Goal: Task Accomplishment & Management: Complete application form

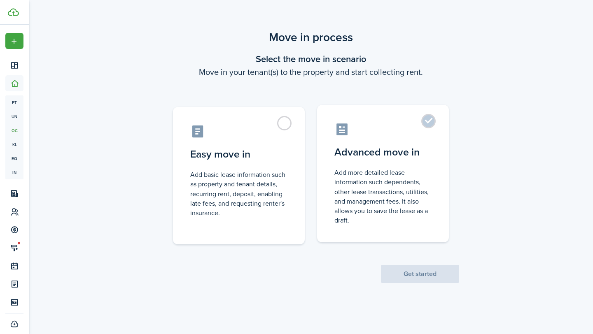
click at [433, 124] on label "Advanced move in Add more detailed lease information such dependents, other lea…" at bounding box center [383, 173] width 132 height 137
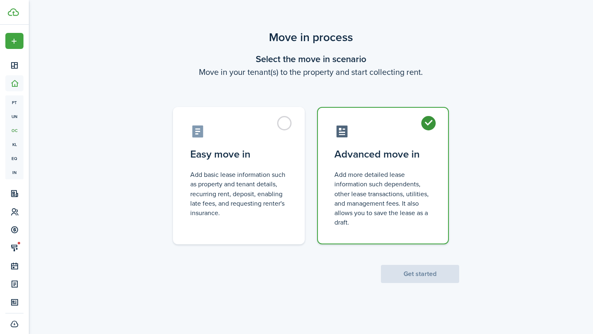
radio input "true"
click at [427, 273] on button "Get started" at bounding box center [420, 274] width 78 height 18
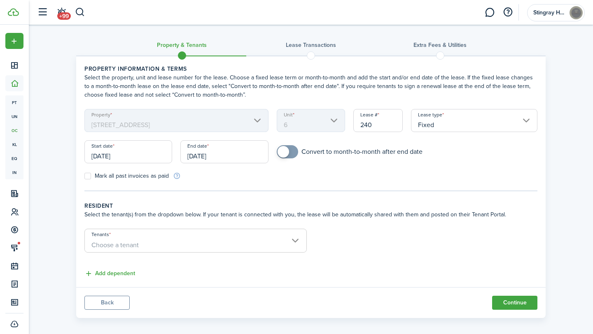
click at [106, 157] on input "[DATE]" at bounding box center [128, 151] width 88 height 23
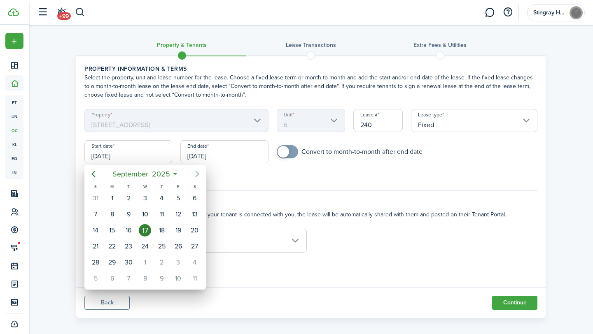
click at [195, 172] on icon "Next page" at bounding box center [197, 174] width 10 height 10
click at [196, 173] on icon "Next page" at bounding box center [197, 174] width 10 height 10
click at [162, 195] on div "1" at bounding box center [162, 198] width 12 height 12
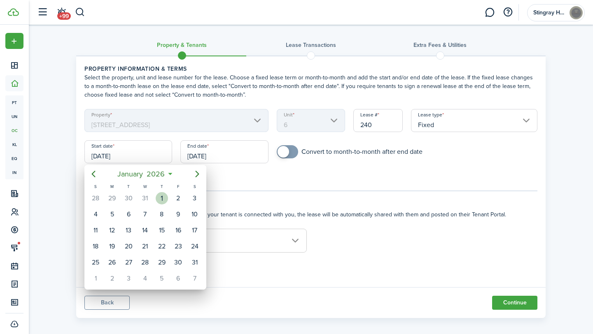
type input "[DATE]"
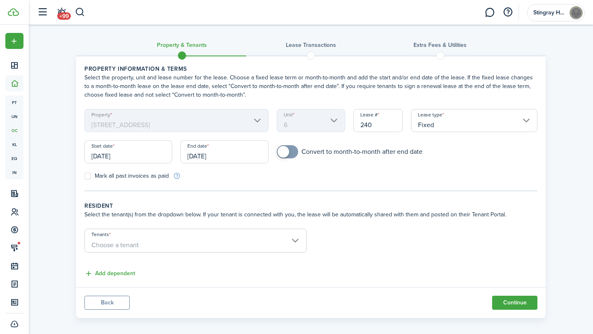
click at [214, 158] on input "[DATE]" at bounding box center [224, 151] width 88 height 23
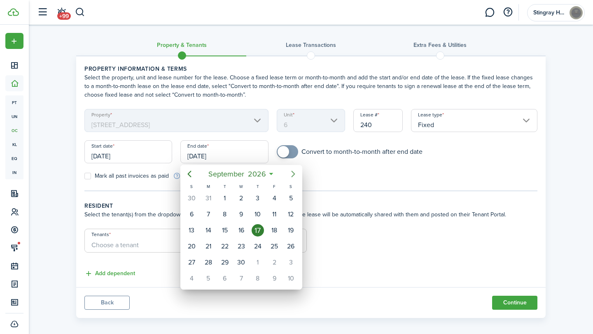
click at [288, 174] on icon "Next page" at bounding box center [293, 174] width 10 height 10
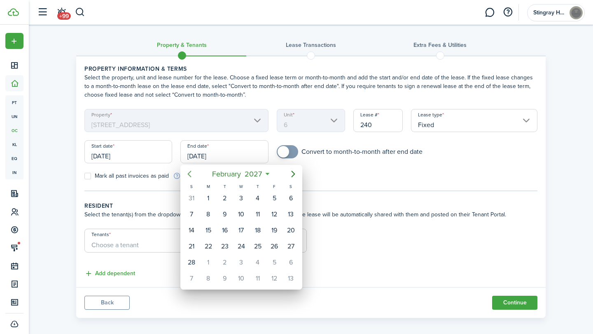
click at [190, 176] on icon "Previous page" at bounding box center [190, 174] width 4 height 7
click at [192, 277] on div "31" at bounding box center [191, 278] width 12 height 12
type input "[DATE]"
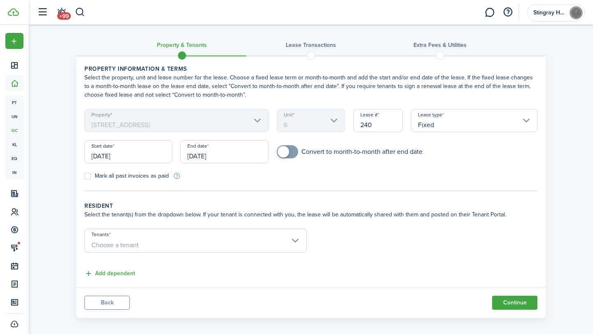
scroll to position [7, 0]
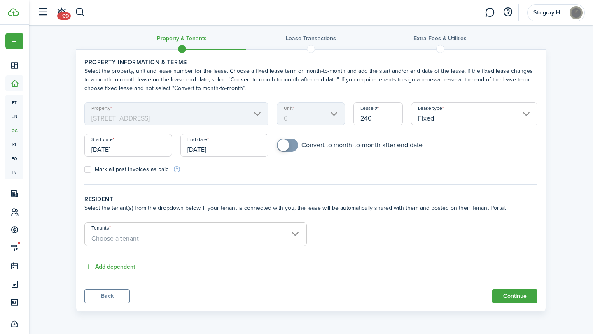
click at [188, 237] on span "Choose a tenant" at bounding box center [195, 239] width 221 height 14
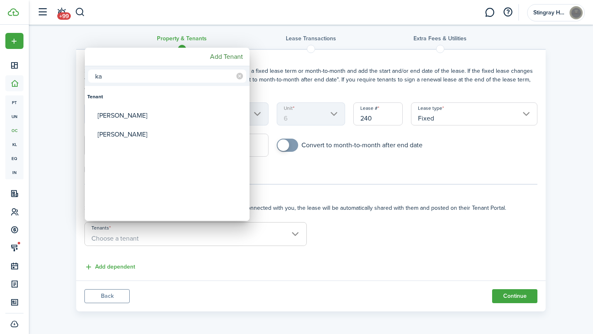
type input "k"
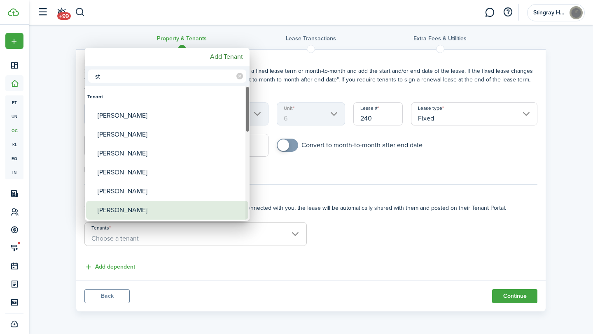
type input "st"
click at [146, 207] on div "[PERSON_NAME]" at bounding box center [171, 210] width 146 height 19
type input "[PERSON_NAME]"
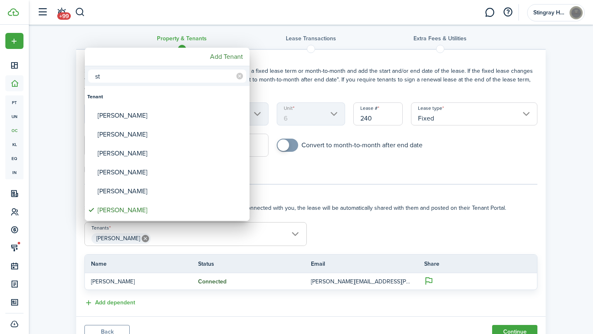
click at [128, 76] on input "st" at bounding box center [167, 76] width 158 height 13
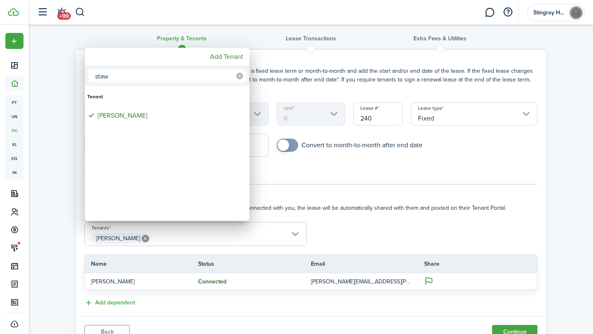
type input "staw"
click at [241, 75] on icon at bounding box center [239, 76] width 7 height 7
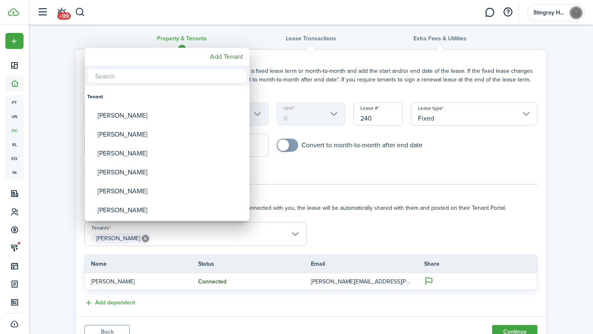
click at [222, 76] on input "text" at bounding box center [167, 76] width 158 height 13
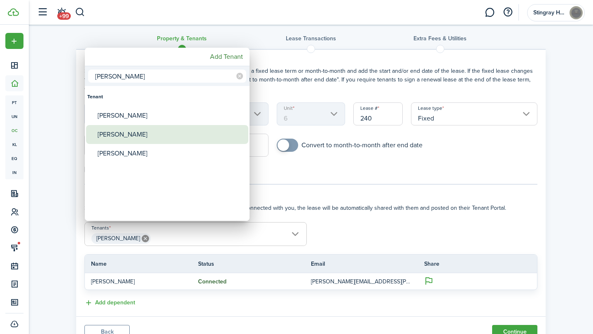
type input "[PERSON_NAME]"
click at [172, 139] on div "[PERSON_NAME]" at bounding box center [171, 134] width 146 height 19
type input "[PERSON_NAME], [PERSON_NAME]"
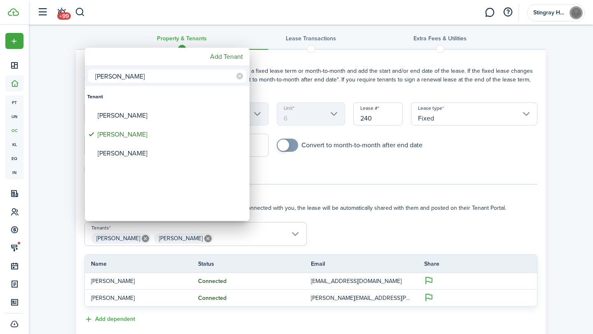
click at [280, 171] on div at bounding box center [296, 167] width 724 height 466
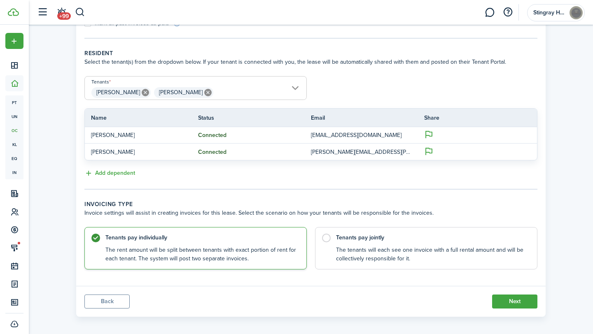
scroll to position [158, 0]
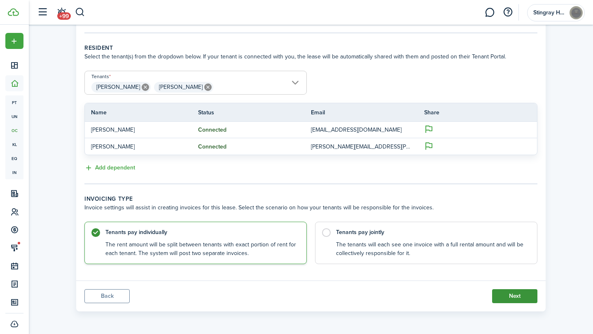
click at [509, 297] on button "Next" at bounding box center [514, 296] width 45 height 14
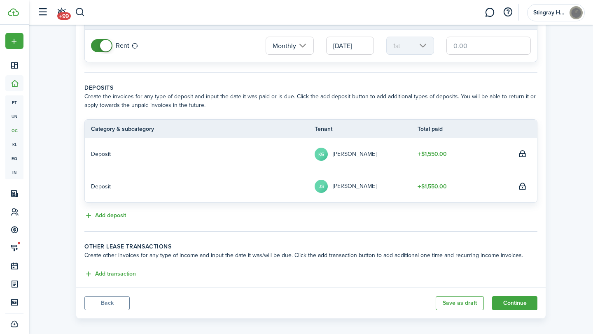
scroll to position [89, 0]
click at [511, 307] on button "Continue" at bounding box center [514, 304] width 45 height 14
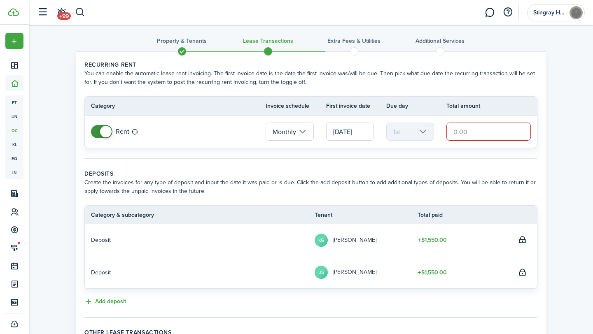
scroll to position [0, 0]
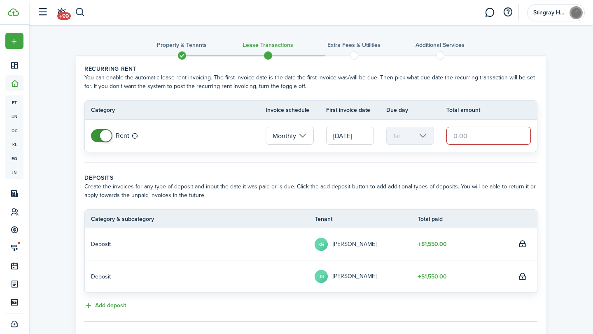
click at [464, 134] on input "text" at bounding box center [488, 136] width 84 height 18
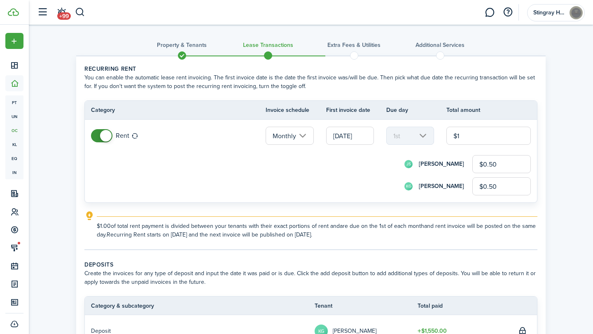
type input "$16"
type input "$8.00"
type input "$165"
type input "$82.50"
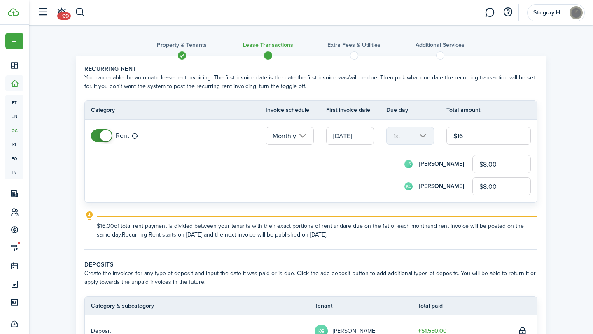
type input "$82.50"
type input "$1,650"
type input "$825.00"
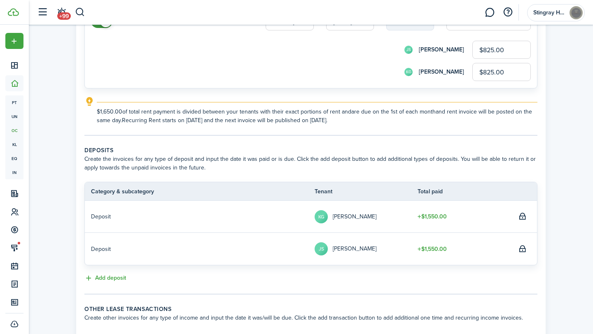
scroll to position [184, 0]
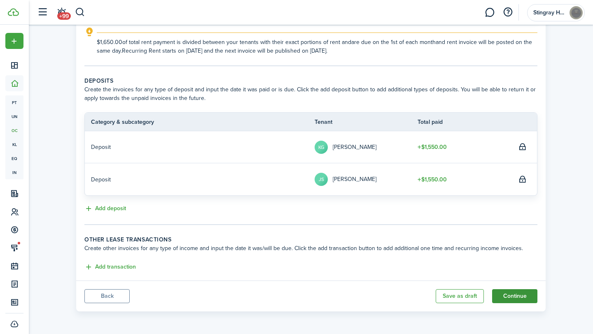
type input "$1,650.00"
click at [515, 302] on button "Continue" at bounding box center [514, 296] width 45 height 14
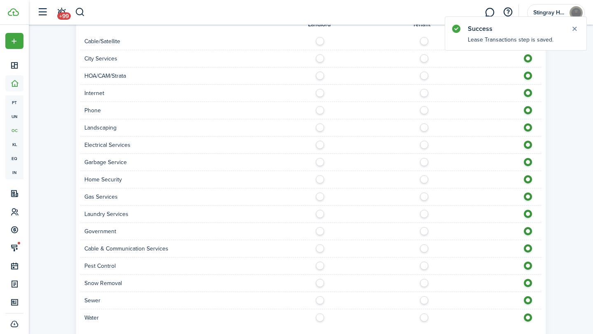
scroll to position [518, 0]
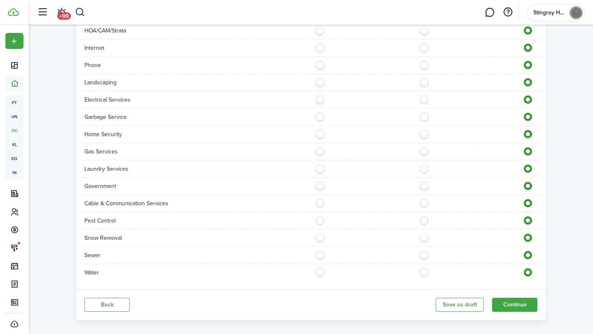
click at [321, 234] on label at bounding box center [322, 236] width 14 height 4
radio input "true"
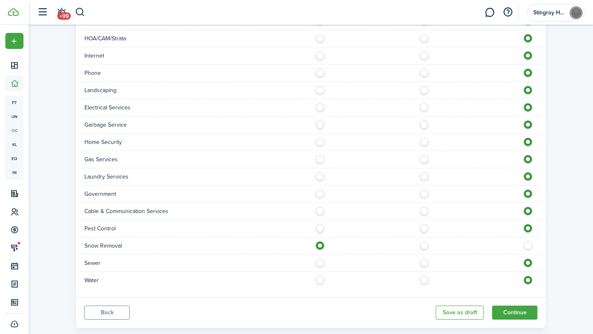
scroll to position [508, 0]
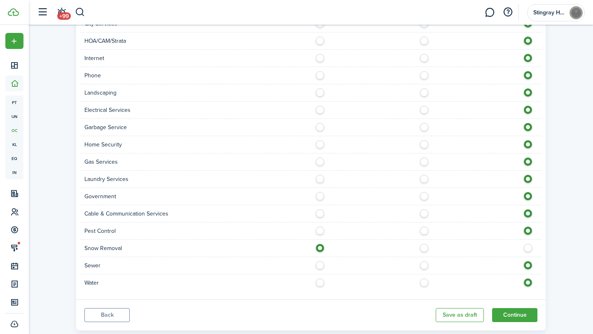
click at [318, 88] on label at bounding box center [322, 90] width 14 height 4
radio input "true"
click at [423, 279] on label at bounding box center [426, 281] width 14 height 4
radio input "true"
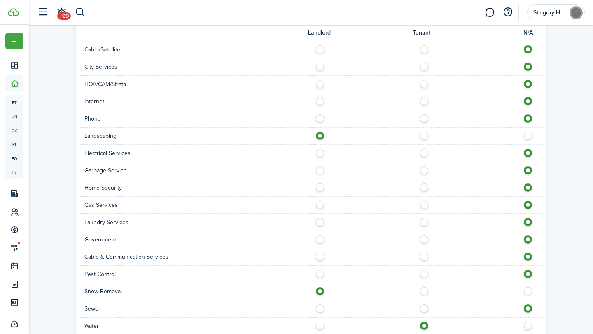
scroll to position [465, 0]
click at [323, 166] on label at bounding box center [322, 168] width 14 height 4
radio input "true"
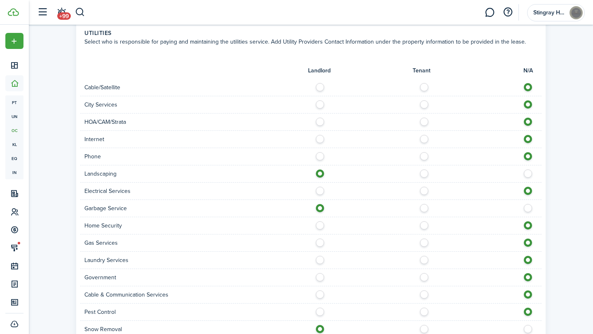
scroll to position [425, 0]
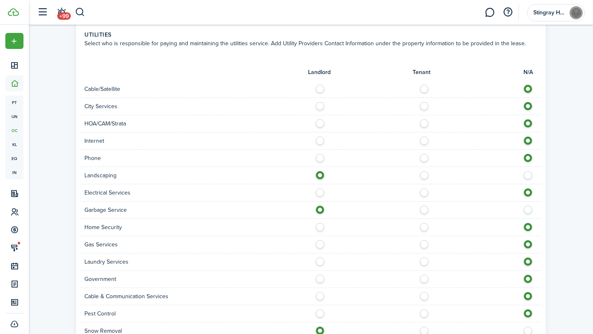
click at [424, 85] on label at bounding box center [426, 87] width 14 height 4
radio input "true"
click at [424, 240] on label at bounding box center [426, 242] width 14 height 4
radio input "true"
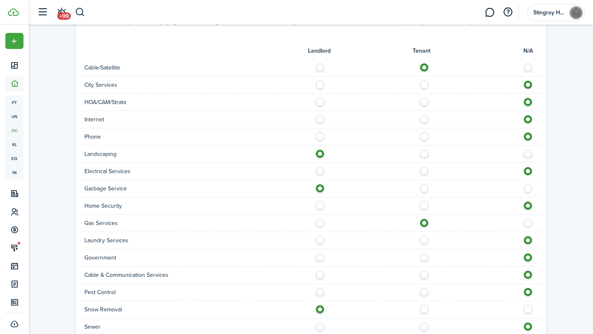
scroll to position [445, 0]
click at [425, 168] on label at bounding box center [426, 170] width 14 height 4
radio input "true"
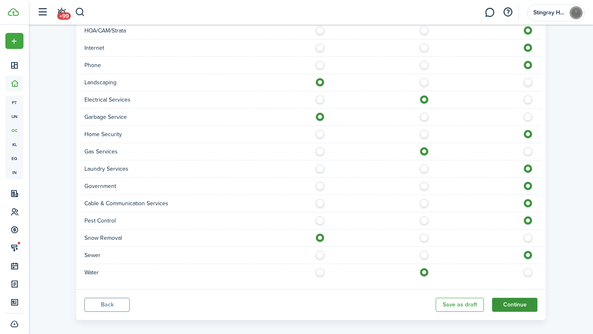
click at [520, 299] on button "Continue" at bounding box center [514, 305] width 45 height 14
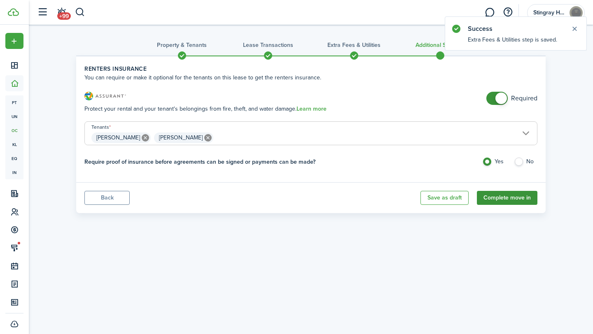
click at [505, 200] on button "Complete move in" at bounding box center [506, 198] width 60 height 14
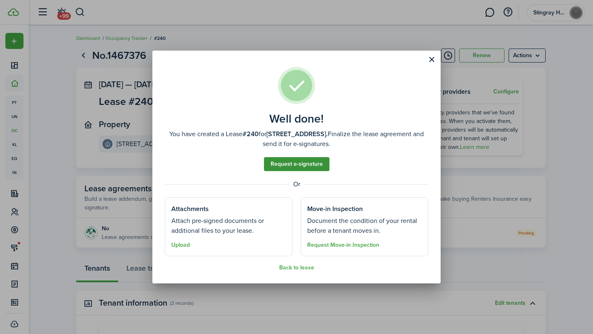
click at [309, 167] on link "Request e-signature" at bounding box center [296, 164] width 65 height 14
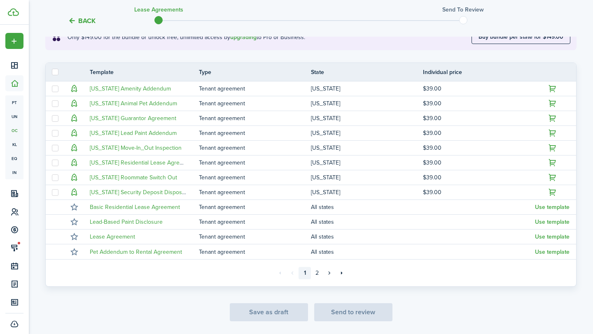
scroll to position [186, 0]
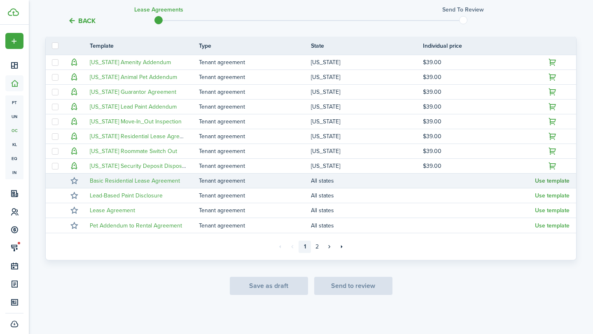
click at [557, 181] on button "Use template" at bounding box center [552, 181] width 35 height 7
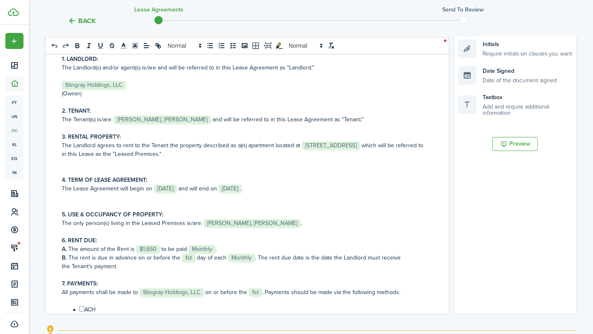
click at [100, 84] on span "Stingray Holdings, LLC" at bounding box center [94, 85] width 64 height 8
click at [435, 145] on div "RESIDENTIAL LEASE AGREEMENT This agreement, dated ﻿ [DATE] ﻿, is between ﻿ Stin…" at bounding box center [243, 152] width 397 height 323
click at [288, 191] on p "The Lease Agreement will begin on ﻿ [DATE] ﻿ and will end on ﻿ [DATE] ﻿." at bounding box center [244, 188] width 364 height 9
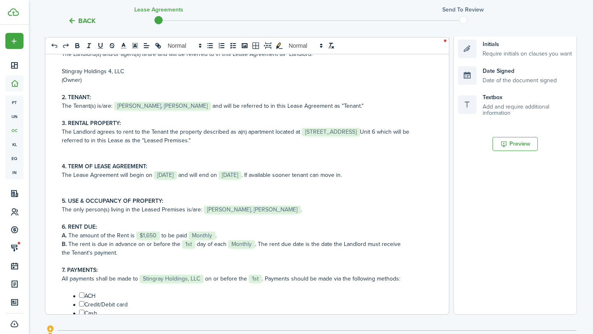
scroll to position [17, 0]
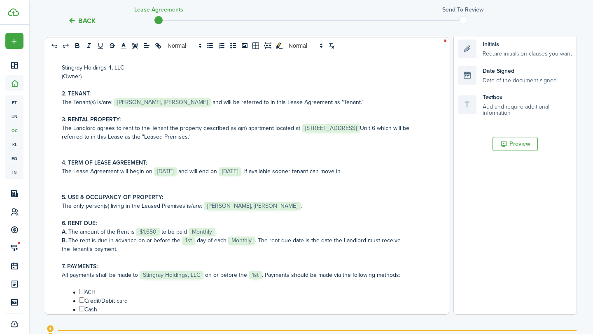
click at [334, 170] on p "The Lease Agreement will begin on ﻿ [DATE] ﻿ and will end on ﻿ [DATE] ﻿. If ava…" at bounding box center [244, 171] width 364 height 9
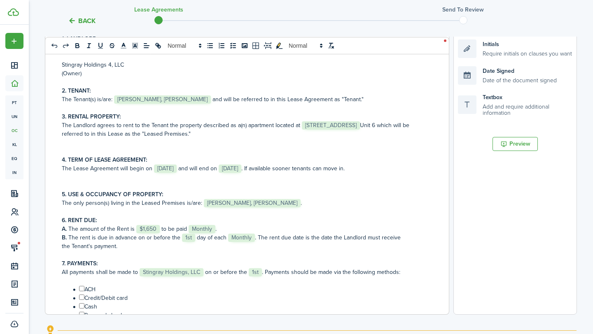
scroll to position [21, 0]
click at [369, 168] on p "The Lease Agreement will begin on ﻿ [DATE] ﻿ and will end on ﻿ [DATE] ﻿. If ava…" at bounding box center [244, 168] width 364 height 9
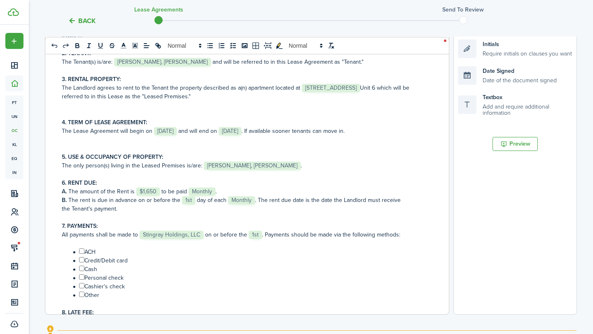
scroll to position [64, 0]
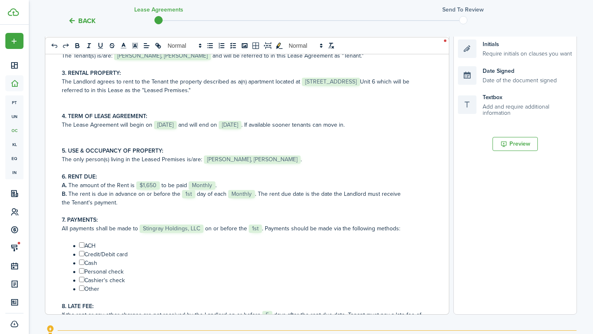
click at [189, 228] on span "Stingray Holdings, LLC" at bounding box center [171, 229] width 64 height 8
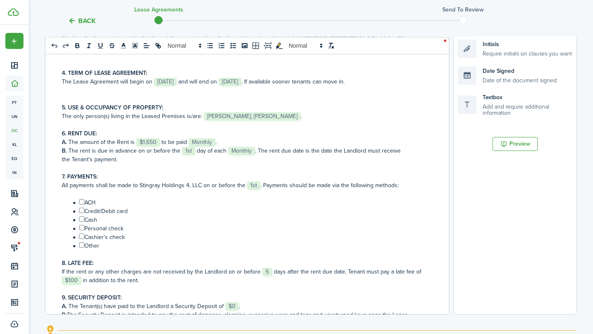
click at [82, 202] on input "﻿ ﻿" at bounding box center [81, 201] width 5 height 5
checkbox input "true"
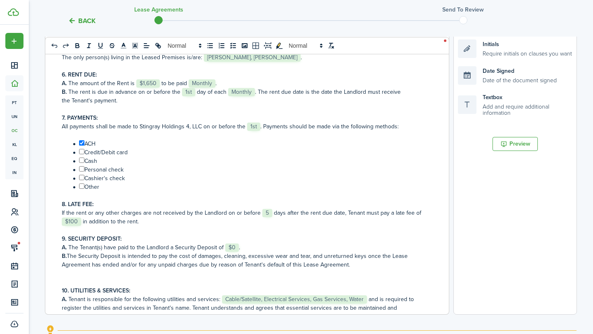
scroll to position [167, 0]
click at [232, 246] on span "$0" at bounding box center [232, 246] width 14 height 8
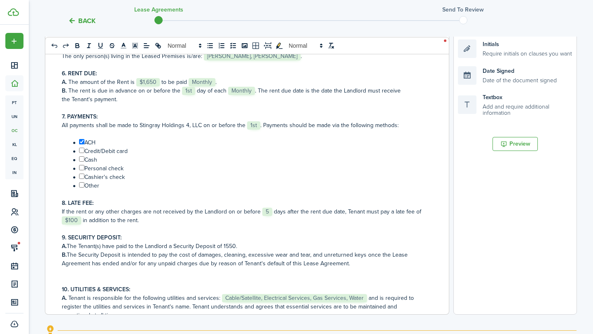
click at [223, 245] on p "A. The Tenant(s) have paid to the Landlord a Security Deposit of ﻿1550﻿." at bounding box center [244, 246] width 364 height 9
click at [261, 247] on p "A. The Tenant(s) have paid to the Landlord a Security Deposit of ﻿$1550﻿." at bounding box center [244, 246] width 364 height 9
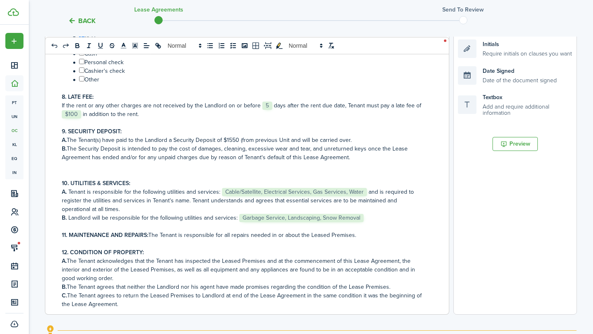
scroll to position [274, 0]
click at [231, 234] on p "11. MAINTENANCE AND REPAIRS: The Tenant is responsible for all repairs needed i…" at bounding box center [244, 234] width 364 height 9
click at [421, 235] on p "11. MAINTENANCE AND REPAIRS: The Tenant is responsible for all notifying landlo…" at bounding box center [244, 234] width 364 height 9
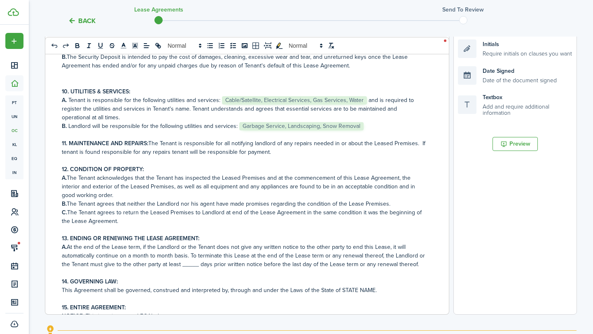
scroll to position [381, 0]
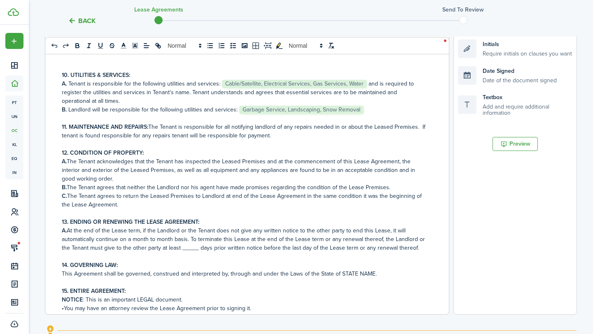
click at [188, 249] on p "A. At the end of the Lease term, if the Landlord or the Tenant does not give an…" at bounding box center [244, 239] width 364 height 26
drag, startPoint x: 217, startPoint y: 249, endPoint x: 181, endPoint y: 249, distance: 35.8
click at [181, 249] on p "A. At the end of the Lease term, if the Landlord or the Tenant does not give an…" at bounding box center [244, 239] width 364 height 26
click at [79, 43] on icon "bold" at bounding box center [77, 45] width 7 height 7
click at [205, 248] on strong "__60___ days" at bounding box center [199, 248] width 37 height 9
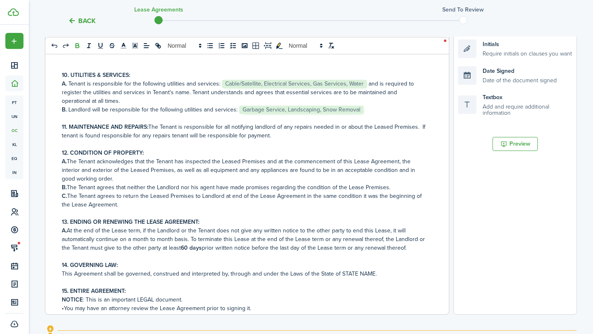
click at [428, 246] on div "RESIDENTIAL LEASE AGREEMENT This agreement, dated ﻿ [DATE] ﻿, is between ﻿ Stin…" at bounding box center [243, 152] width 397 height 323
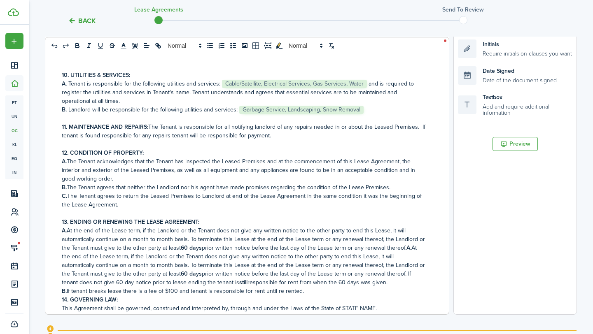
drag, startPoint x: 404, startPoint y: 249, endPoint x: 49, endPoint y: 230, distance: 354.8
click at [49, 230] on div "RESIDENTIAL LEASE AGREEMENT This agreement, dated ﻿ [DATE] ﻿, is between ﻿ Stin…" at bounding box center [243, 152] width 397 height 323
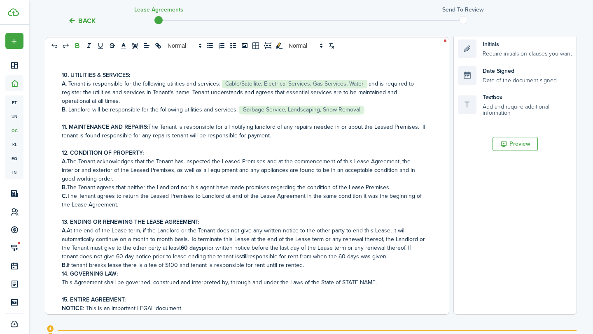
click at [312, 266] on p "B. If tenant breaks lease there is a fee of $100 and tenant is responsible for …" at bounding box center [244, 265] width 364 height 9
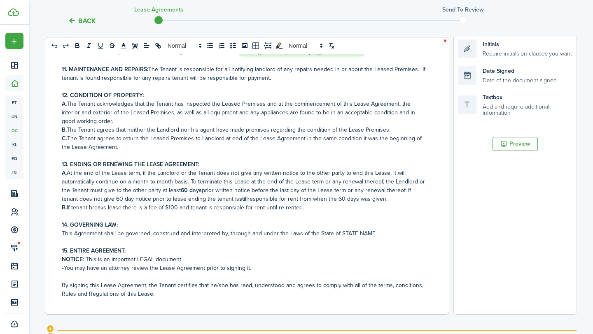
scroll to position [452, 0]
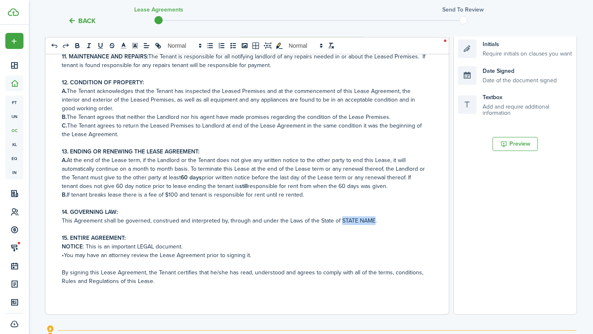
drag, startPoint x: 370, startPoint y: 220, endPoint x: 339, endPoint y: 217, distance: 31.0
click at [338, 218] on p "This Agreement shall be governed, construed and interpreted by, through and und…" at bounding box center [244, 220] width 364 height 9
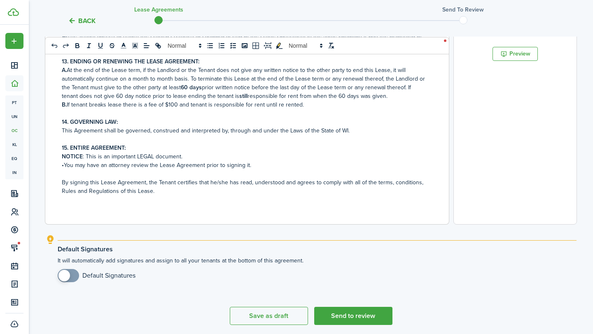
scroll to position [306, 0]
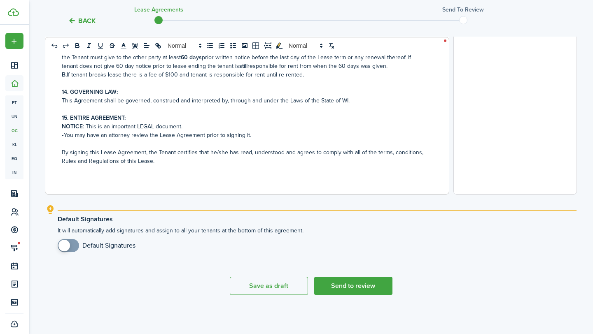
checkbox input "true"
click at [72, 248] on span at bounding box center [68, 245] width 8 height 13
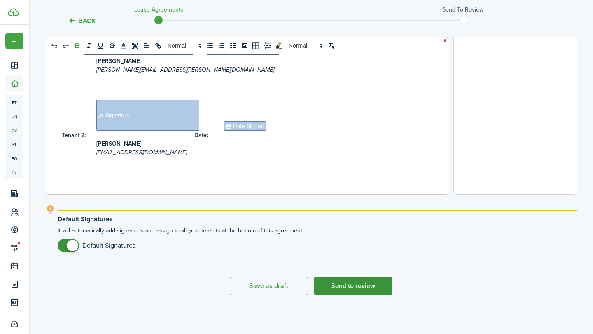
click at [351, 285] on button "Send to review" at bounding box center [353, 286] width 78 height 18
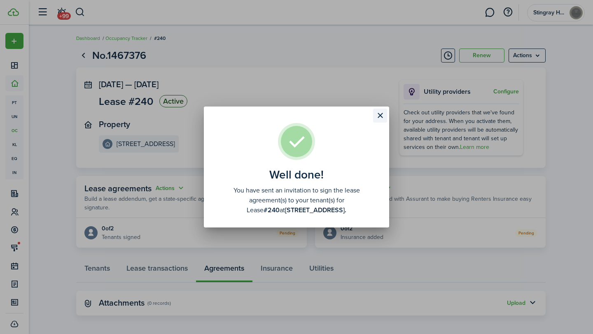
click at [378, 116] on button "Close modal" at bounding box center [380, 116] width 14 height 14
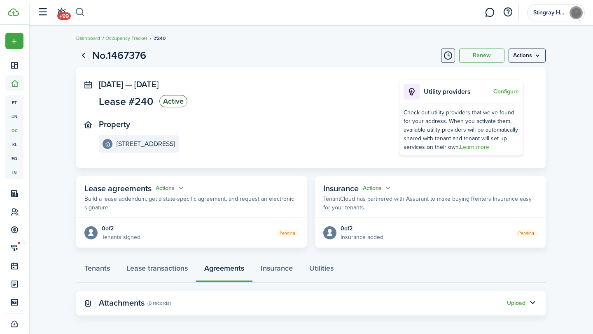
click at [80, 11] on button "button" at bounding box center [80, 12] width 10 height 14
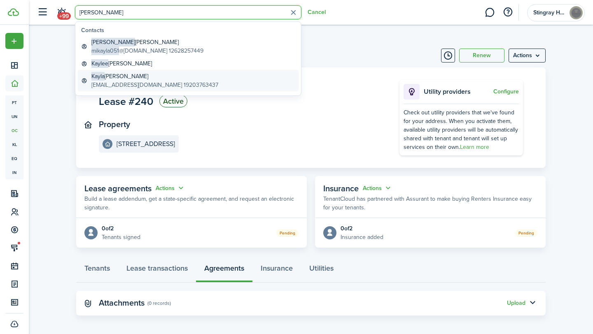
type input "[PERSON_NAME]"
click at [142, 77] on global-search-item-title "[PERSON_NAME] [PERSON_NAME]" at bounding box center [154, 76] width 127 height 9
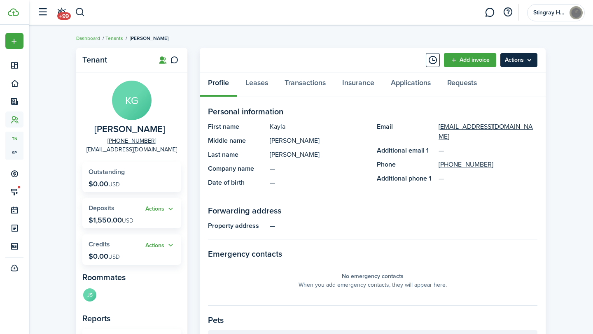
click at [530, 60] on menu-btn "Actions" at bounding box center [518, 60] width 37 height 14
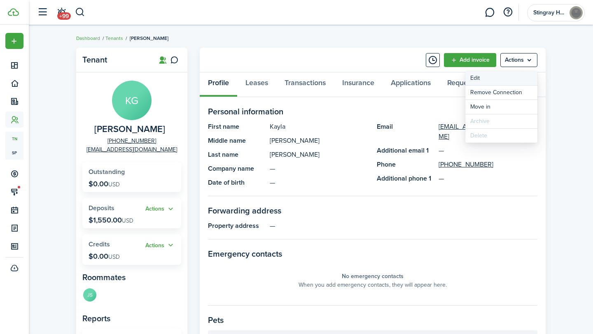
click at [515, 75] on link "Edit" at bounding box center [501, 78] width 72 height 14
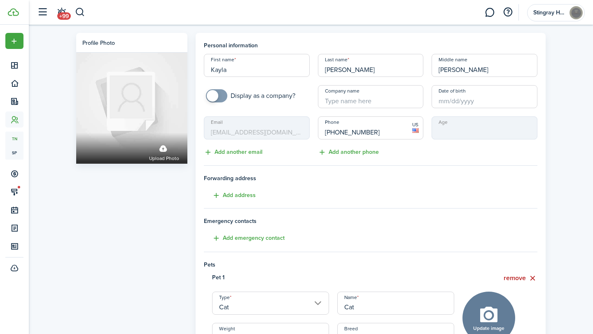
click at [379, 69] on input "[PERSON_NAME]" at bounding box center [371, 65] width 106 height 23
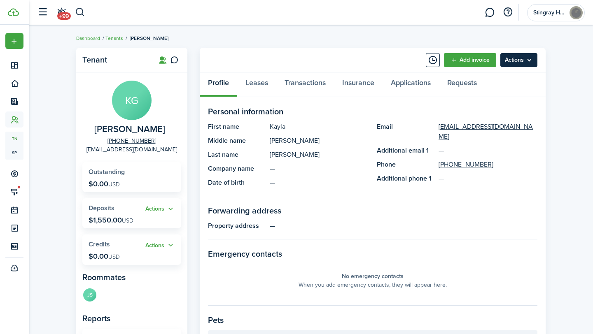
click at [531, 61] on menu-btn "Actions" at bounding box center [518, 60] width 37 height 14
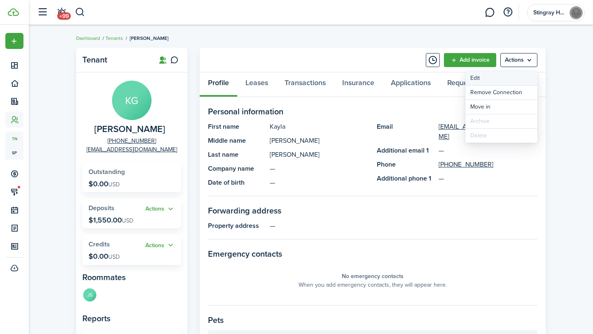
click at [520, 78] on link "Edit" at bounding box center [501, 78] width 72 height 14
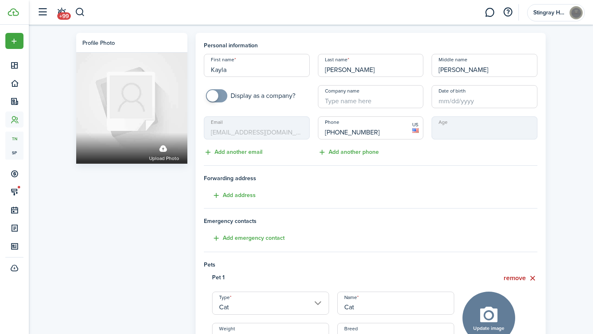
click at [395, 70] on input "[PERSON_NAME]" at bounding box center [371, 65] width 106 height 23
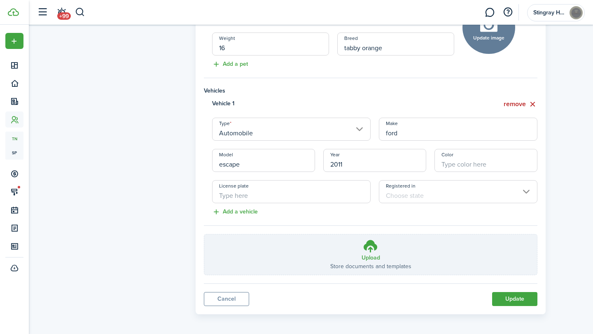
scroll to position [293, 0]
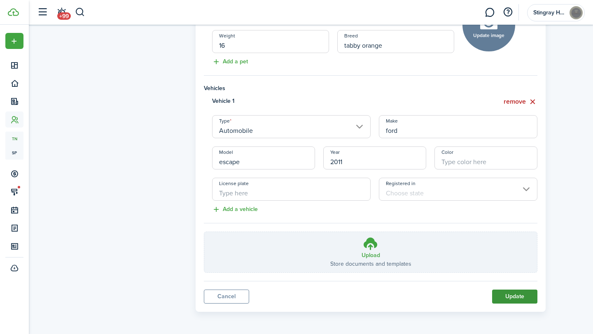
type input "[PERSON_NAME]"
click at [515, 290] on button "Update" at bounding box center [514, 297] width 45 height 14
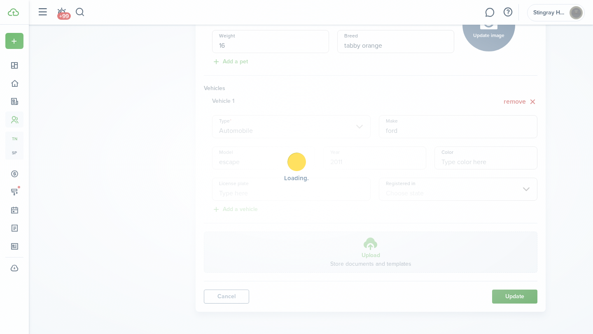
click at [515, 289] on div "Loading" at bounding box center [296, 167] width 593 height 334
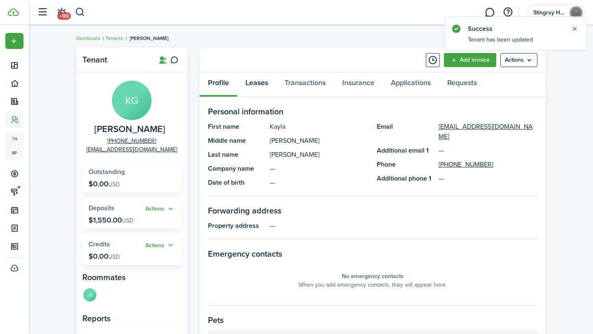
click at [256, 82] on link "Leases" at bounding box center [256, 84] width 39 height 25
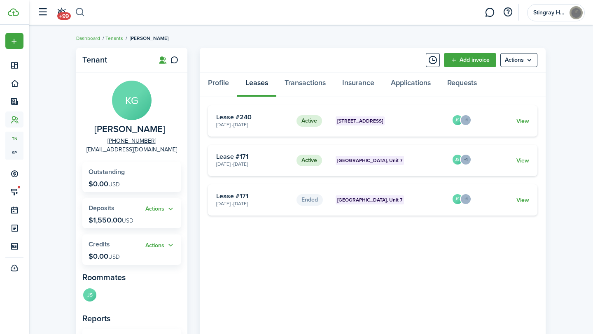
click at [77, 11] on button "button" at bounding box center [80, 12] width 10 height 14
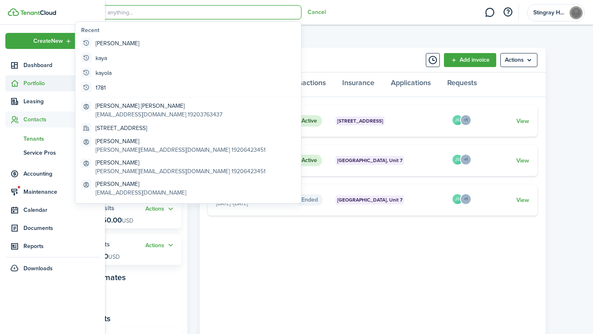
click at [23, 81] on sidebar-link-icon at bounding box center [14, 83] width 18 height 9
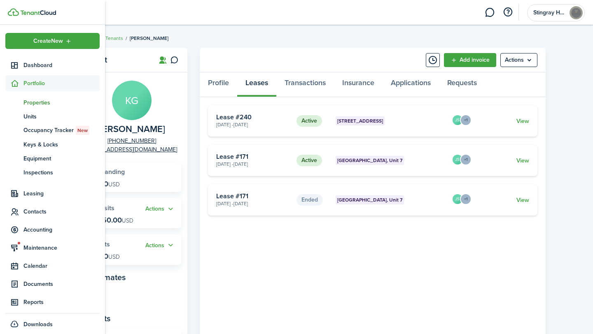
click at [31, 104] on span "Properties" at bounding box center [61, 102] width 76 height 9
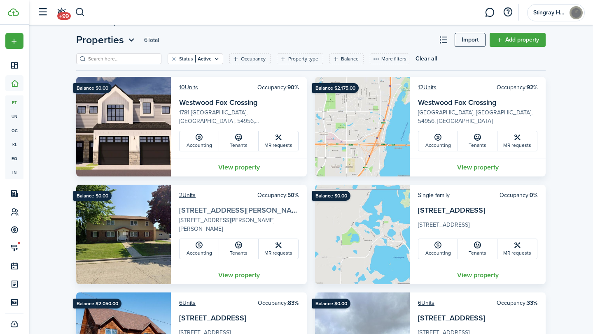
scroll to position [21, 0]
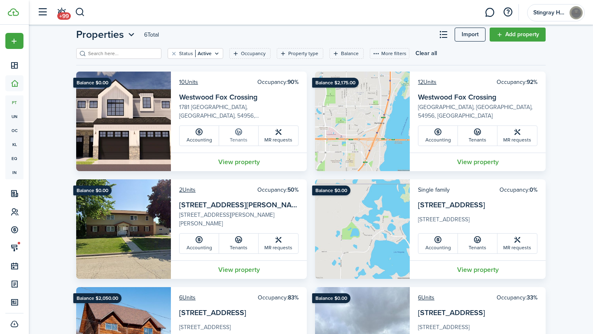
click at [240, 137] on link "Tenants" at bounding box center [239, 136] width 40 height 20
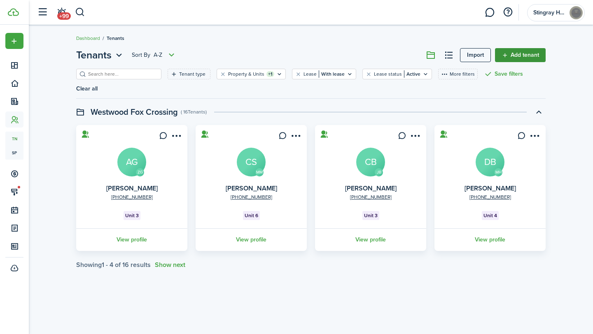
click at [531, 53] on link "Add tenant" at bounding box center [520, 55] width 51 height 14
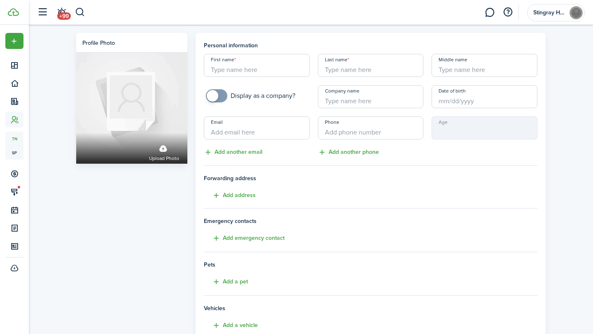
click at [265, 67] on input "First name" at bounding box center [257, 65] width 106 height 23
type input "[PERSON_NAME]"
click at [353, 69] on input "Last name" at bounding box center [371, 65] width 106 height 23
type input "[PERSON_NAME]"
type input "W"
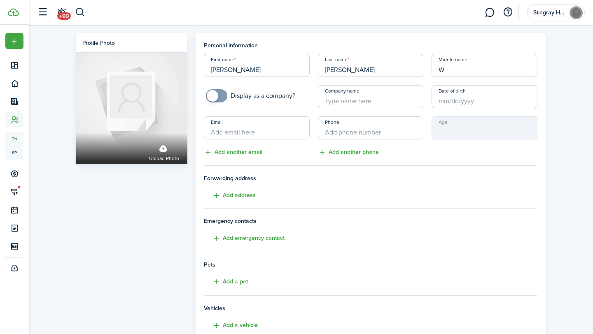
click at [461, 95] on input "Date of birth" at bounding box center [484, 96] width 106 height 23
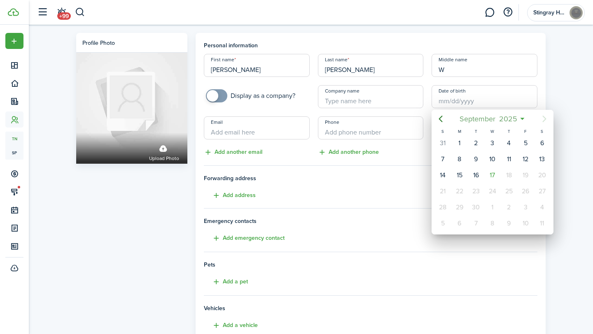
click at [483, 118] on span "September" at bounding box center [477, 119] width 40 height 15
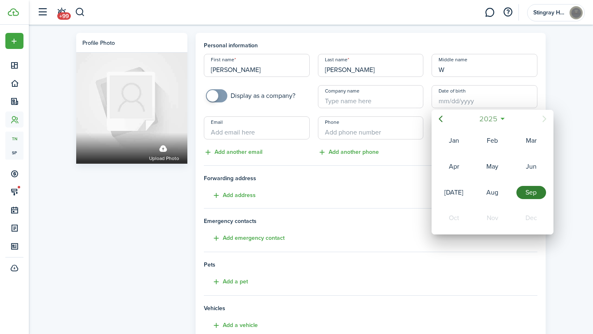
click at [483, 118] on span "2025" at bounding box center [488, 119] width 22 height 15
click at [483, 118] on span "[DATE] - [DATE]" at bounding box center [488, 119] width 52 height 15
click at [483, 118] on span "2025" at bounding box center [488, 119] width 22 height 15
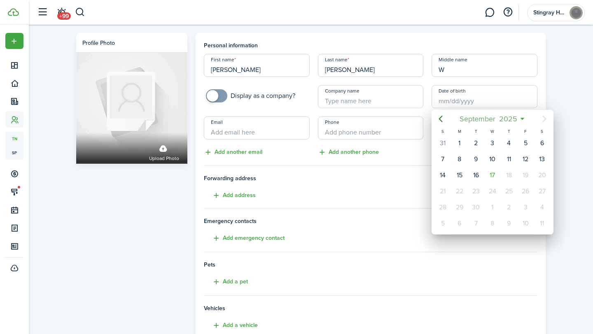
click at [473, 121] on span "September" at bounding box center [477, 119] width 40 height 15
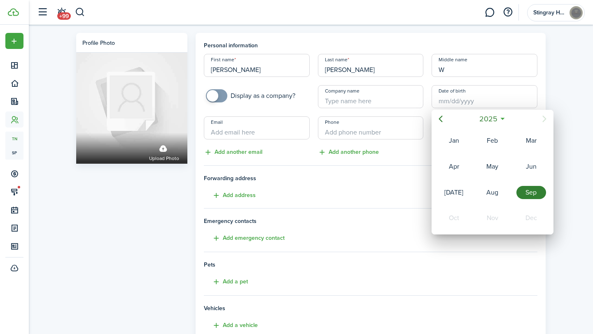
click at [473, 121] on div "2025" at bounding box center [492, 119] width 87 height 15
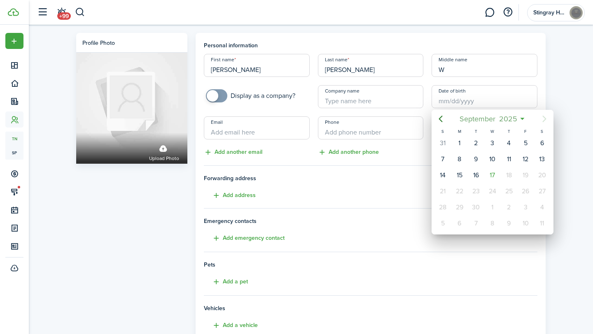
click at [473, 121] on span "September" at bounding box center [477, 119] width 40 height 15
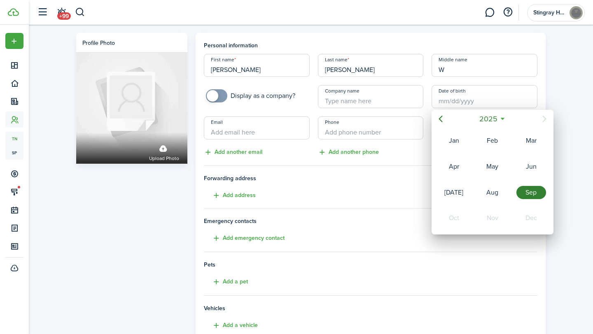
click at [473, 121] on div "2025" at bounding box center [492, 119] width 87 height 15
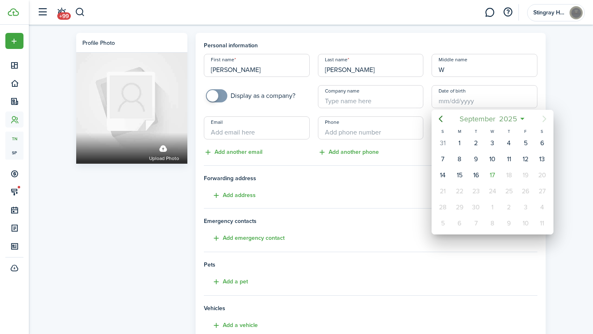
click at [473, 121] on span "September" at bounding box center [477, 119] width 40 height 15
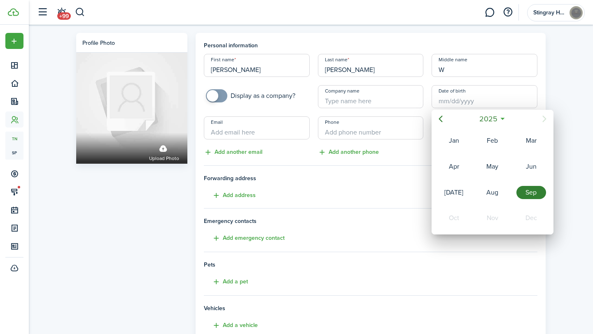
click at [503, 118] on icon at bounding box center [502, 119] width 9 height 8
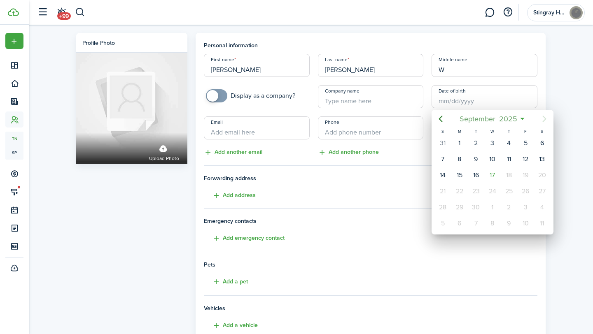
click at [503, 118] on span "2025" at bounding box center [508, 119] width 22 height 15
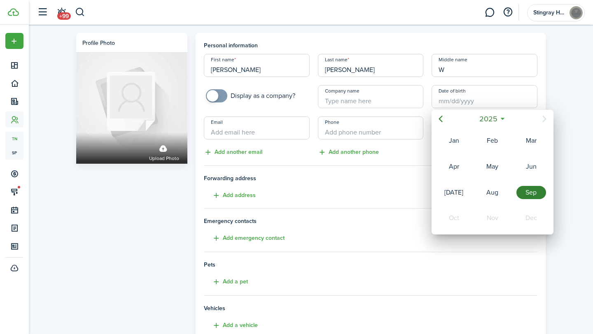
click at [503, 118] on icon at bounding box center [502, 119] width 9 height 8
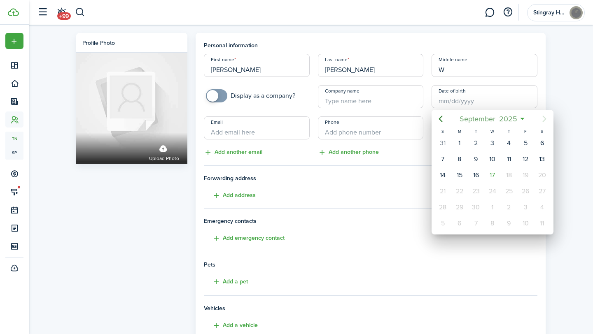
click at [521, 118] on mbsc-button "[DATE]" at bounding box center [488, 119] width 68 height 15
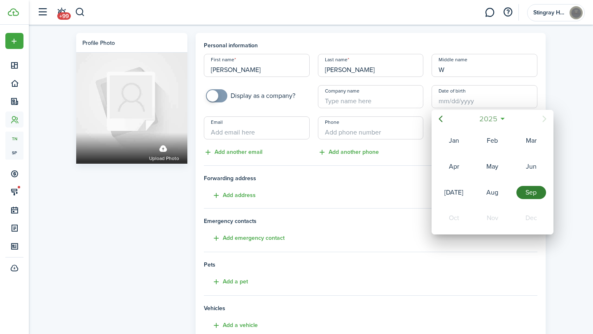
click at [500, 119] on mbsc-button "2025" at bounding box center [488, 119] width 28 height 15
click at [442, 119] on icon "Previous page" at bounding box center [440, 119] width 10 height 10
click at [461, 213] on div "2003" at bounding box center [454, 217] width 30 height 13
click at [451, 148] on div "Jan" at bounding box center [453, 140] width 33 height 25
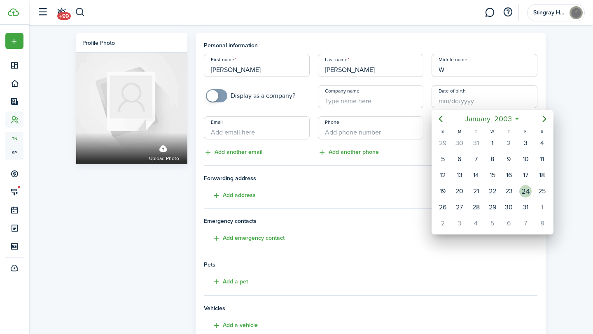
click at [525, 189] on div "24" at bounding box center [525, 191] width 12 height 12
type input "[DATE]"
type input "22"
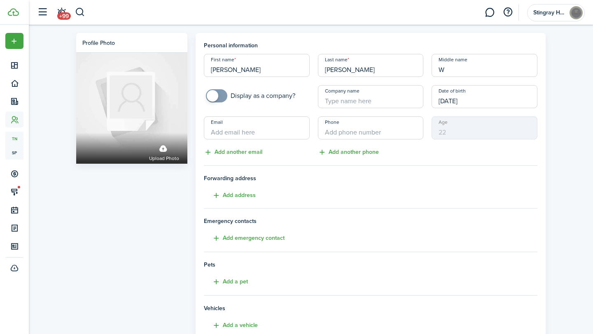
click at [239, 130] on input "Email" at bounding box center [257, 127] width 106 height 23
type input "[EMAIL_ADDRESS][DOMAIN_NAME]"
click at [347, 130] on input "+1" at bounding box center [371, 127] width 106 height 23
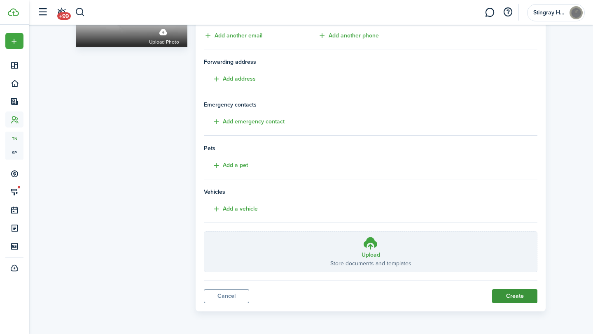
type input "[PHONE_NUMBER]"
click at [509, 298] on button "Create" at bounding box center [514, 296] width 45 height 14
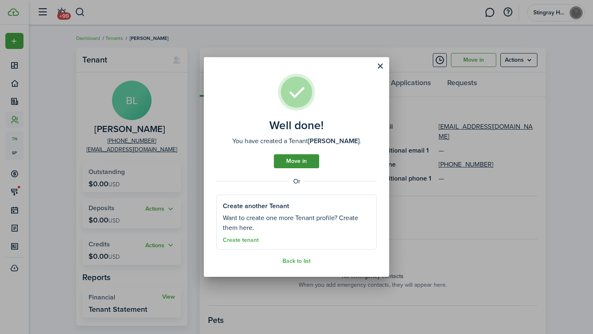
click at [309, 159] on link "Move in" at bounding box center [296, 161] width 45 height 14
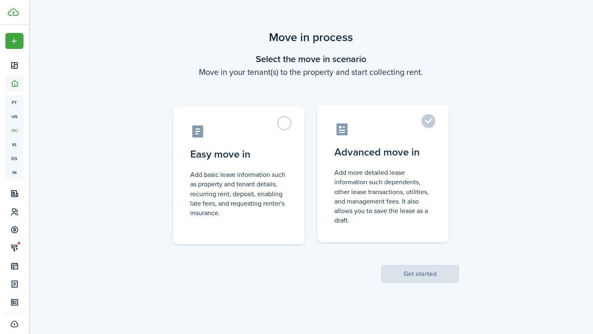
click at [427, 125] on label "Advanced move in Add more detailed lease information such dependents, other lea…" at bounding box center [383, 173] width 132 height 137
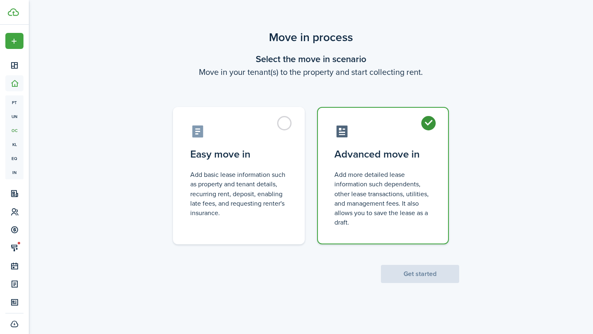
radio input "true"
click at [416, 279] on button "Get started" at bounding box center [420, 274] width 78 height 18
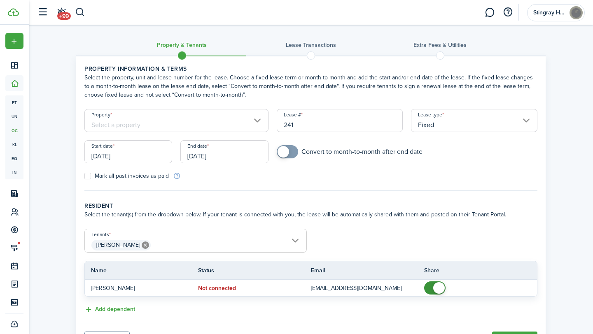
click at [218, 127] on input "Property" at bounding box center [176, 120] width 184 height 23
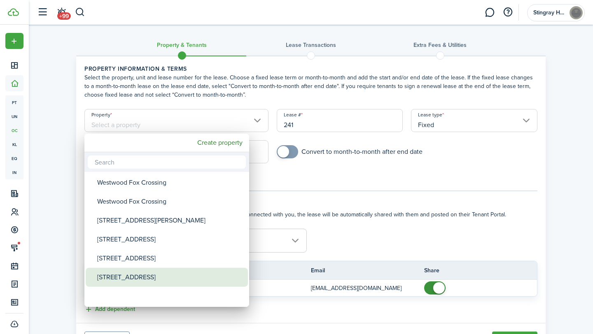
click at [153, 274] on div "[STREET_ADDRESS]" at bounding box center [170, 277] width 146 height 19
type input "[STREET_ADDRESS]"
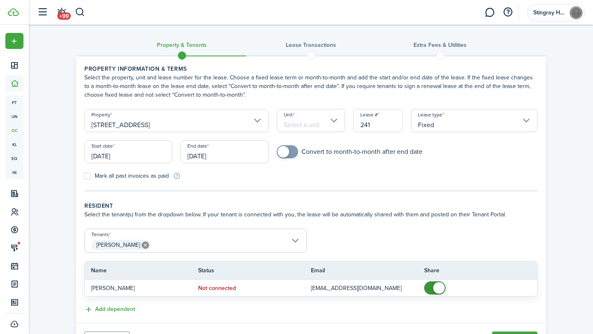
click at [146, 155] on input "[DATE]" at bounding box center [128, 151] width 88 height 23
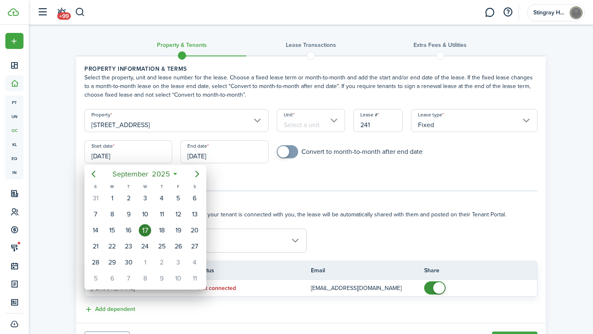
click at [174, 173] on icon at bounding box center [175, 174] width 9 height 8
click at [130, 175] on span "September" at bounding box center [130, 174] width 40 height 15
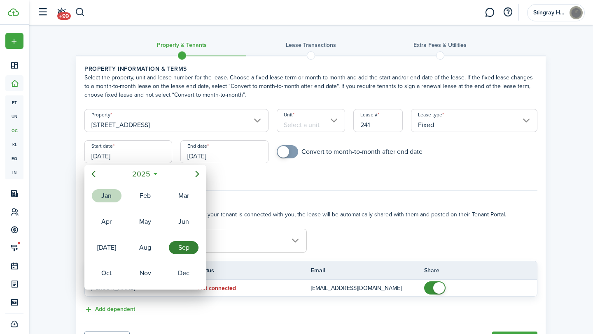
click at [107, 193] on div "Jan" at bounding box center [107, 195] width 30 height 13
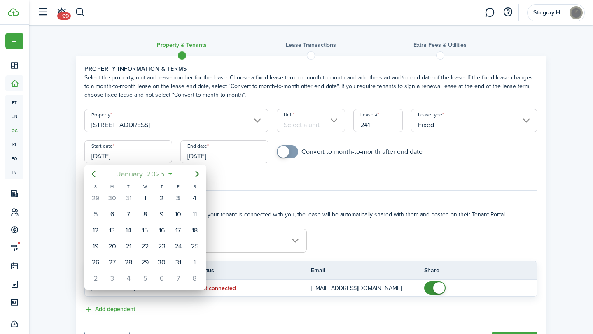
click at [167, 174] on mbsc-button "[DATE]" at bounding box center [141, 174] width 58 height 15
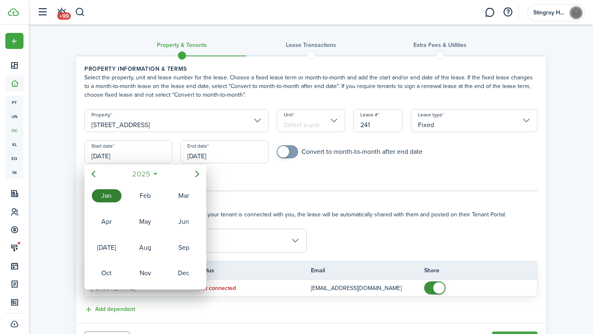
click at [153, 172] on mbsc-button "2025" at bounding box center [141, 174] width 28 height 15
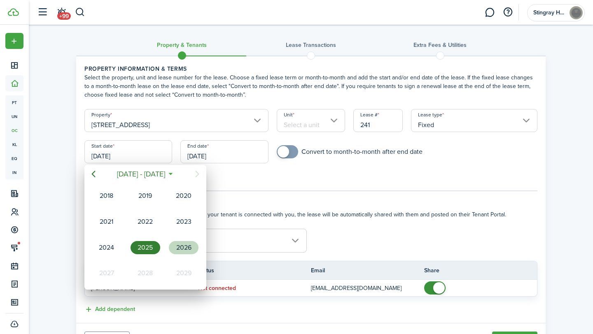
click at [186, 247] on div "2026" at bounding box center [184, 247] width 30 height 13
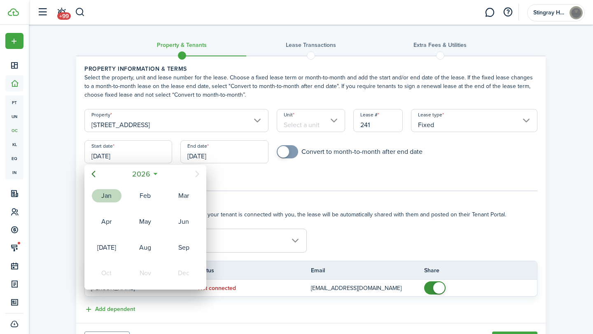
click at [115, 197] on div "Jan" at bounding box center [107, 195] width 30 height 13
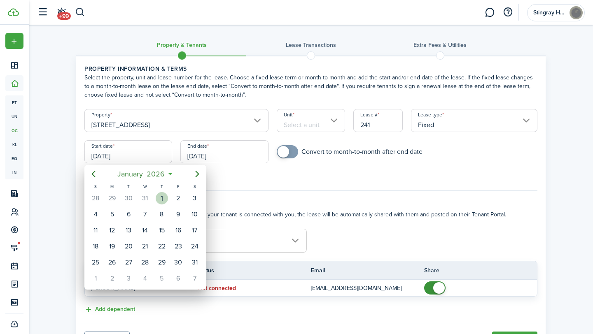
click at [161, 196] on div "1" at bounding box center [162, 198] width 12 height 12
type input "[DATE]"
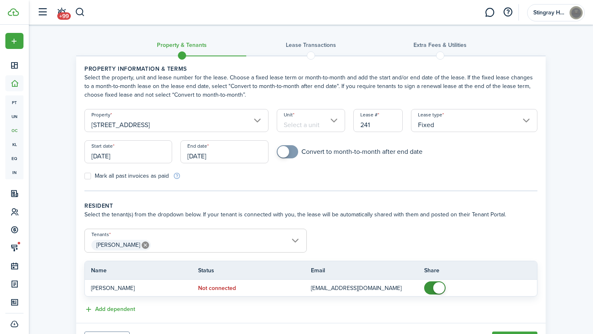
click at [214, 158] on input "[DATE]" at bounding box center [224, 151] width 88 height 23
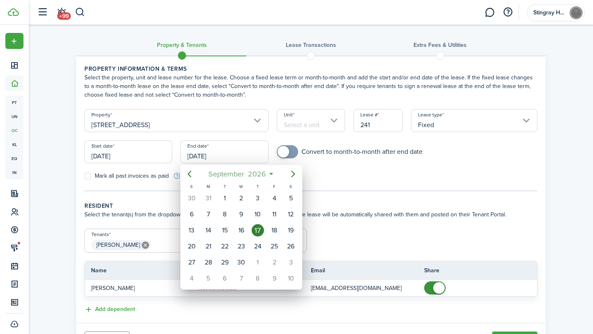
click at [246, 170] on span "2026" at bounding box center [257, 174] width 22 height 15
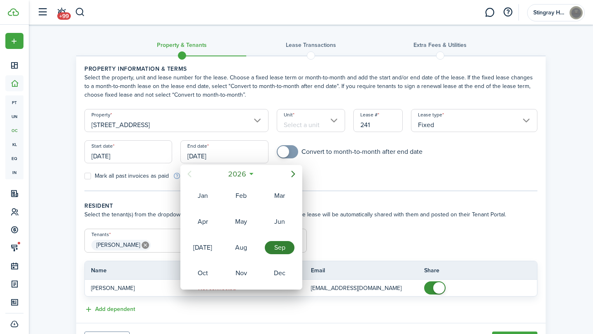
click at [252, 173] on icon at bounding box center [251, 174] width 9 height 8
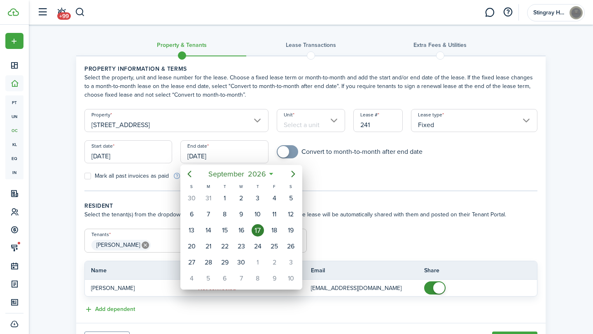
click at [270, 172] on div "[DATE]" at bounding box center [241, 174] width 87 height 15
click at [189, 174] on icon "Previous page" at bounding box center [189, 174] width 10 height 10
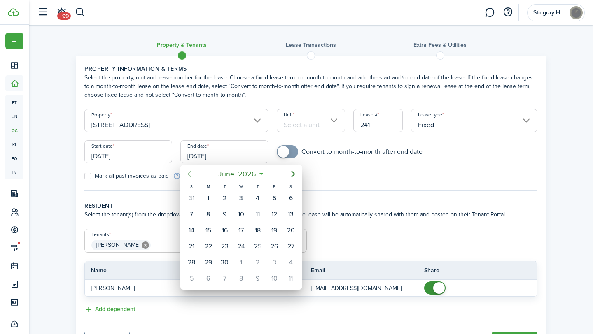
click at [189, 174] on icon "Previous page" at bounding box center [189, 174] width 10 height 10
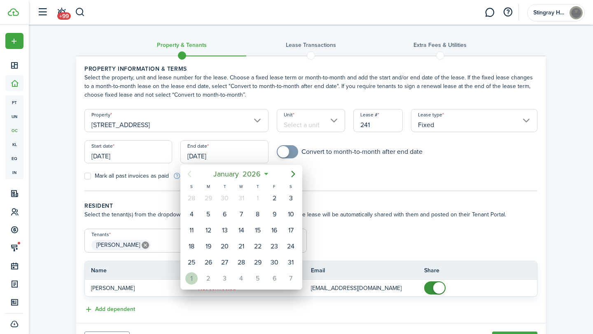
click at [193, 279] on div "1" at bounding box center [191, 278] width 12 height 12
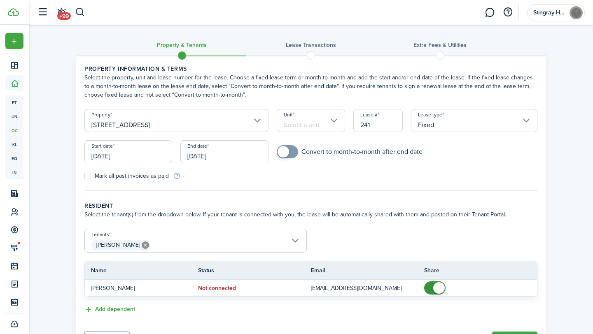
click at [217, 157] on input "[DATE]" at bounding box center [224, 151] width 88 height 23
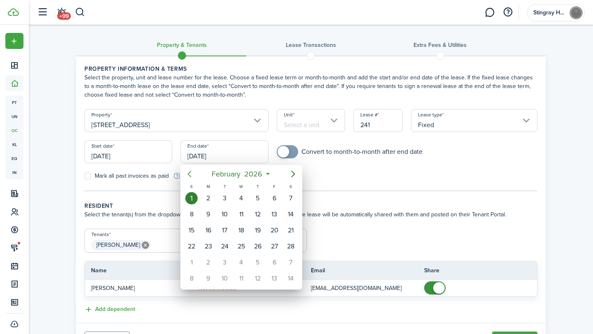
click at [191, 174] on icon "Previous page" at bounding box center [189, 174] width 10 height 10
click at [286, 263] on div "31" at bounding box center [290, 262] width 12 height 12
type input "[DATE]"
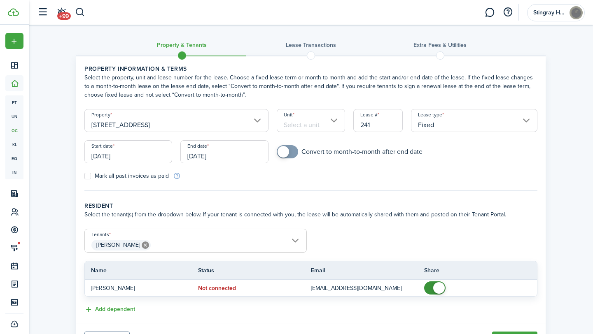
click at [212, 156] on input "[DATE]" at bounding box center [224, 151] width 88 height 23
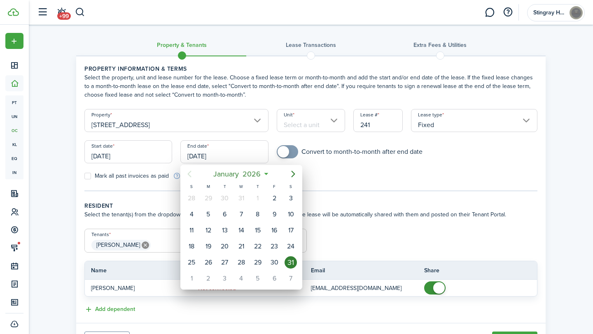
click at [265, 172] on icon at bounding box center [266, 174] width 9 height 8
click at [261, 175] on span "2026" at bounding box center [252, 174] width 22 height 15
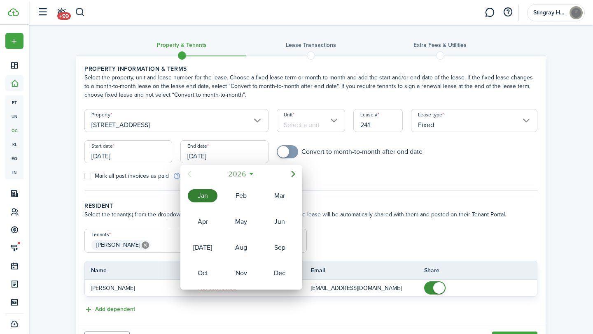
click at [250, 174] on mbsc-button "2026" at bounding box center [237, 174] width 28 height 15
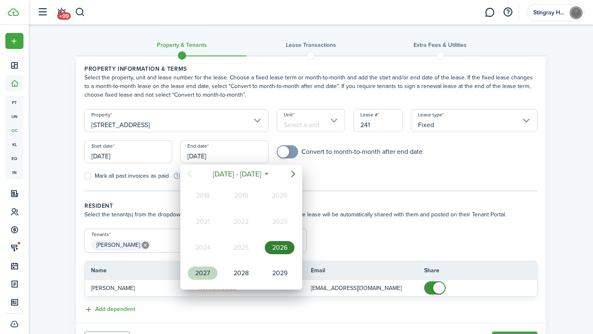
click at [207, 271] on div "2027" at bounding box center [203, 273] width 30 height 13
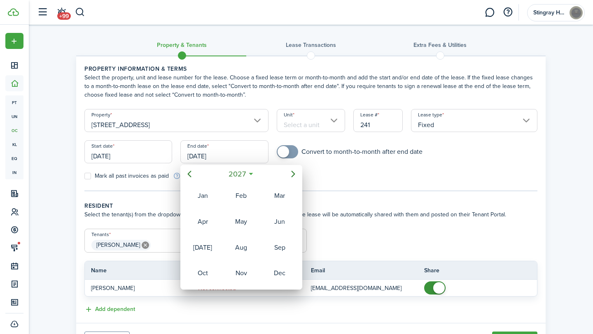
click at [339, 177] on div at bounding box center [296, 167] width 724 height 466
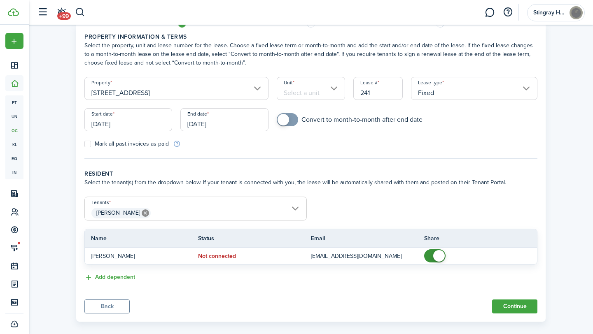
scroll to position [42, 0]
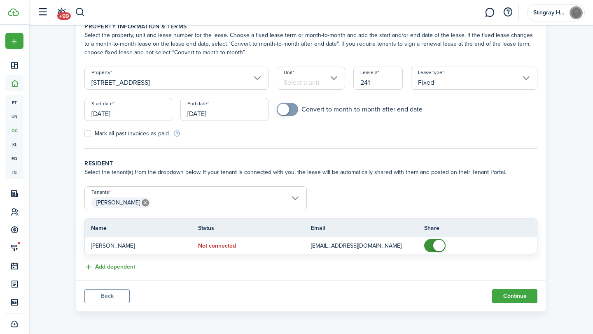
click at [130, 266] on button "Add dependent" at bounding box center [109, 267] width 51 height 9
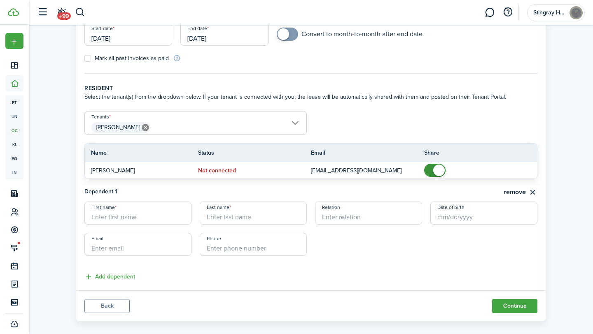
scroll to position [119, 0]
click at [532, 191] on button "remove" at bounding box center [520, 191] width 34 height 10
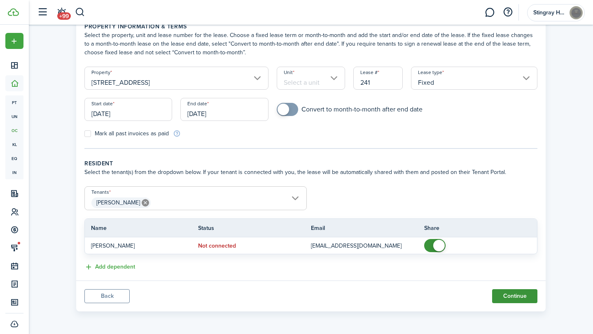
click at [526, 295] on button "Continue" at bounding box center [514, 296] width 45 height 14
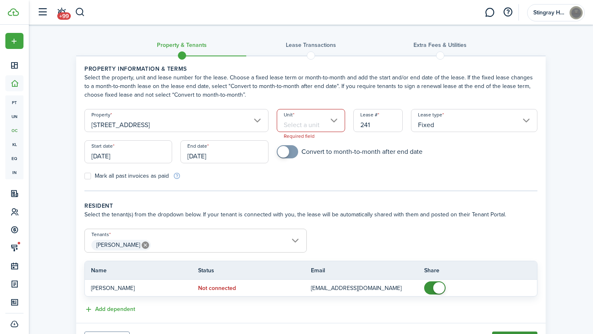
scroll to position [0, 0]
click at [322, 124] on input "Unit" at bounding box center [311, 120] width 69 height 23
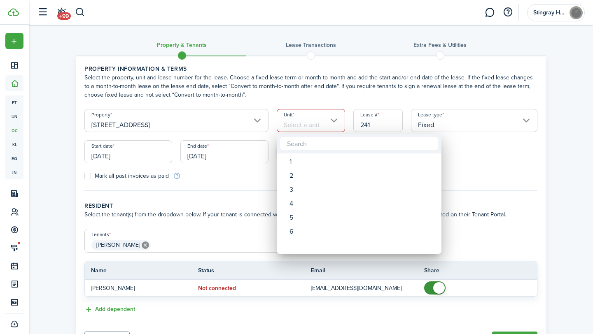
click at [249, 122] on div at bounding box center [296, 167] width 724 height 466
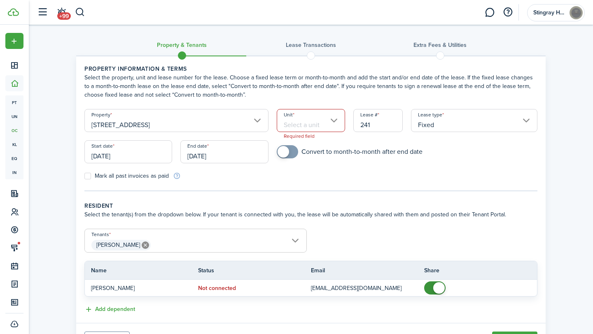
click at [255, 122] on input "[STREET_ADDRESS]" at bounding box center [176, 120] width 184 height 23
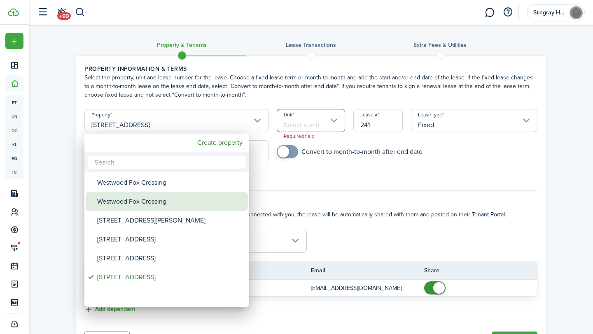
click at [166, 200] on div "Westwood Fox Crossing" at bounding box center [170, 201] width 146 height 19
type input "Westwood Fox Crossing"
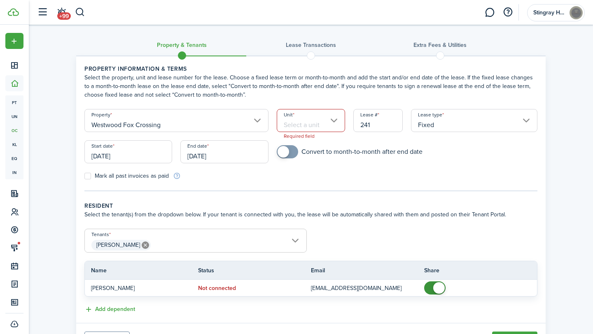
click at [321, 124] on input "Unit" at bounding box center [311, 120] width 69 height 23
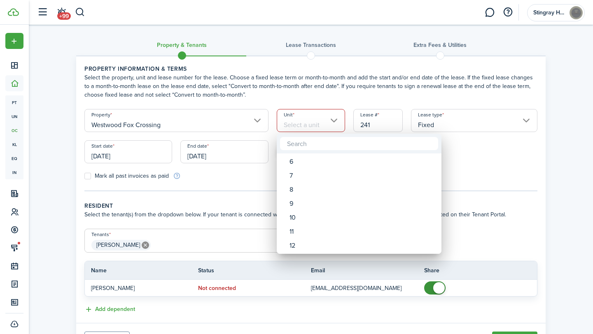
click at [242, 121] on div at bounding box center [296, 167] width 724 height 466
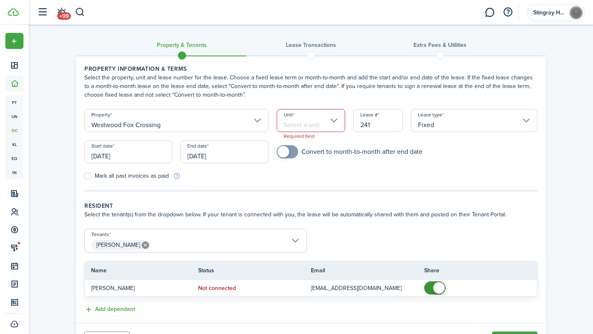
click at [242, 121] on input "Westwood Fox Crossing" at bounding box center [176, 120] width 184 height 23
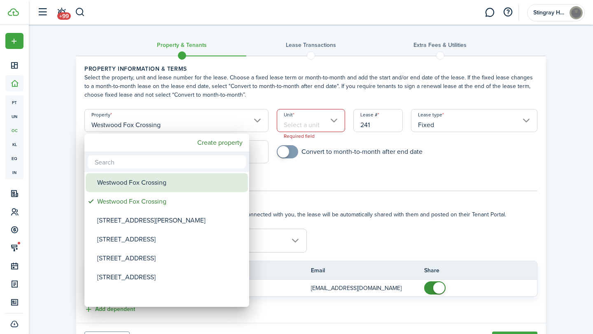
click at [182, 184] on div "Westwood Fox Crossing" at bounding box center [170, 182] width 146 height 19
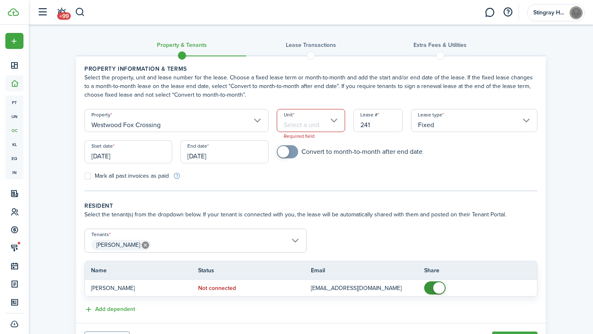
click at [331, 121] on input "Unit" at bounding box center [311, 120] width 69 height 23
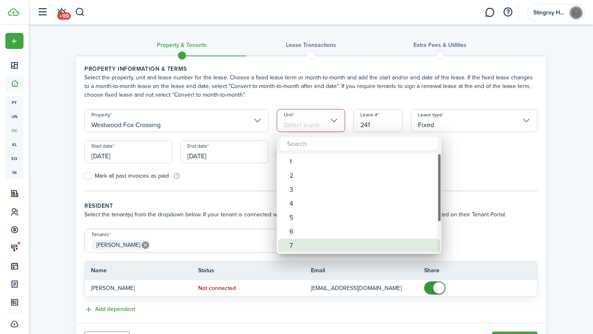
click at [310, 245] on div "7" at bounding box center [362, 246] width 146 height 14
type input "7"
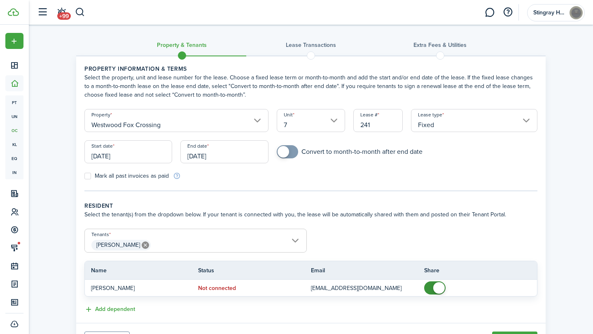
click at [334, 122] on input "7" at bounding box center [311, 120] width 69 height 23
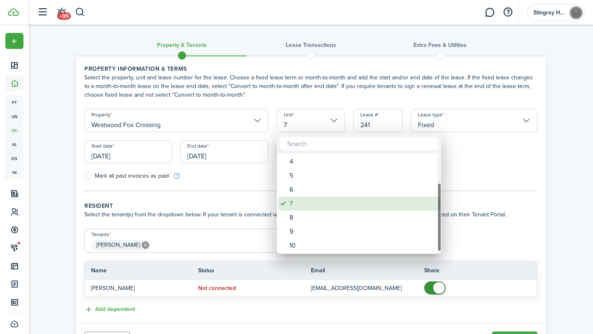
click at [328, 200] on div "7" at bounding box center [362, 204] width 146 height 14
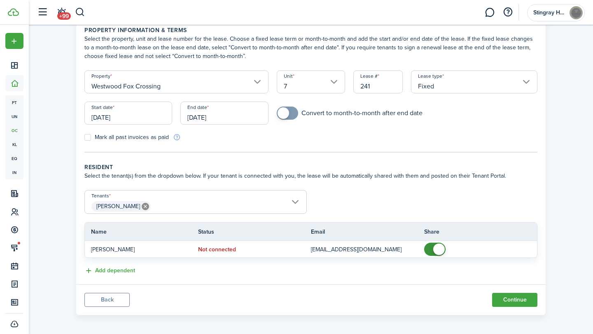
scroll to position [42, 0]
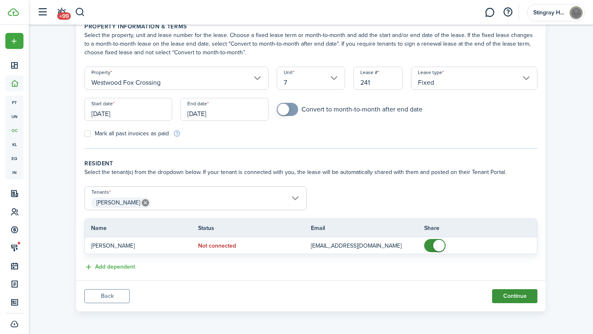
click at [503, 297] on button "Continue" at bounding box center [514, 296] width 45 height 14
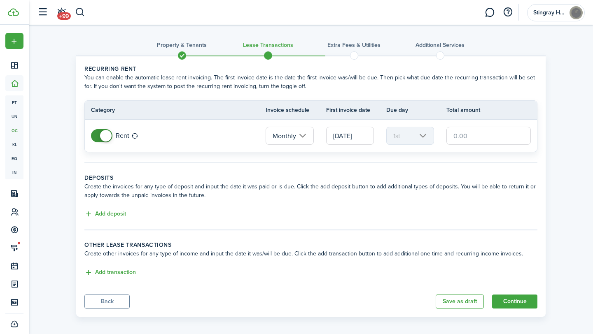
click at [461, 137] on input "text" at bounding box center [488, 136] width 84 height 18
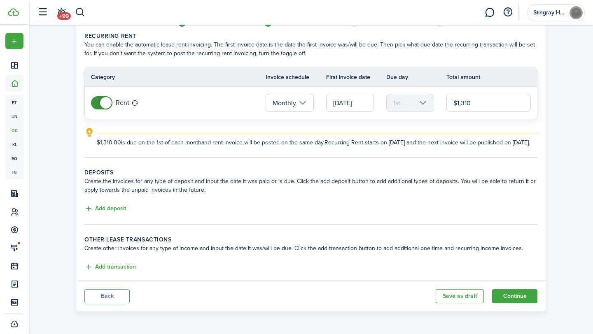
scroll to position [42, 0]
type input "$1,310.00"
click at [104, 205] on button "Add deposit" at bounding box center [105, 208] width 42 height 9
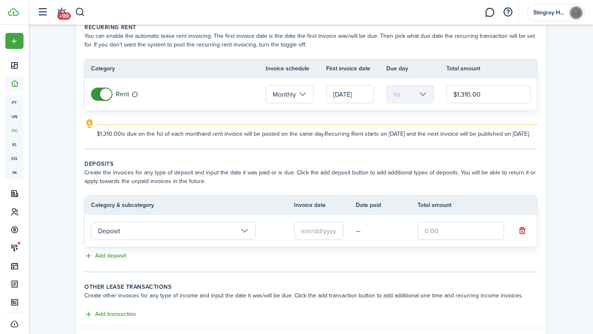
click at [202, 239] on input "Deposit" at bounding box center [173, 231] width 165 height 18
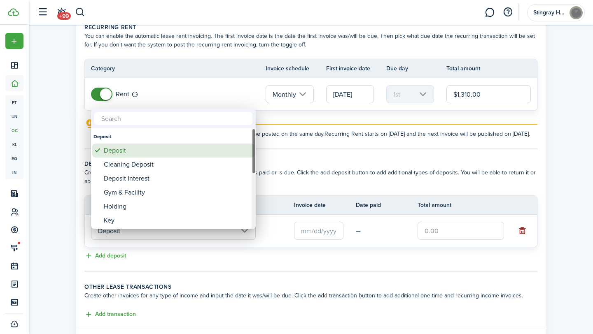
click at [195, 152] on div "Deposit" at bounding box center [177, 151] width 146 height 14
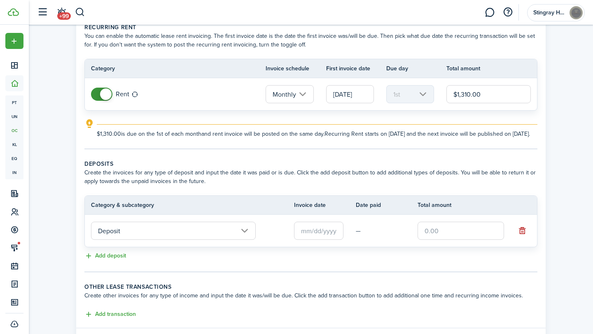
click at [309, 239] on input "text" at bounding box center [318, 231] width 49 height 18
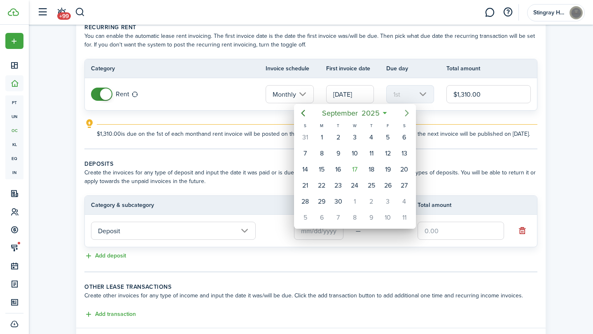
click at [409, 111] on icon "Next page" at bounding box center [407, 113] width 10 height 10
click at [357, 135] on div "1" at bounding box center [354, 137] width 12 height 12
type input "[DATE]"
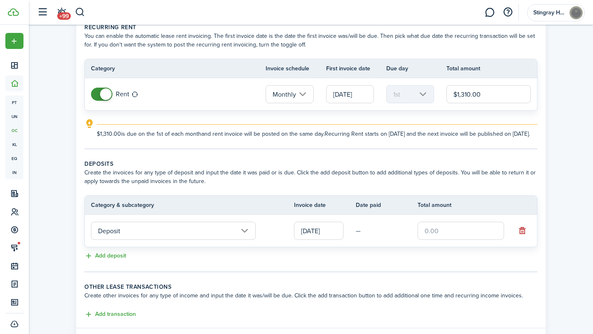
click at [441, 239] on input "text" at bounding box center [460, 231] width 86 height 18
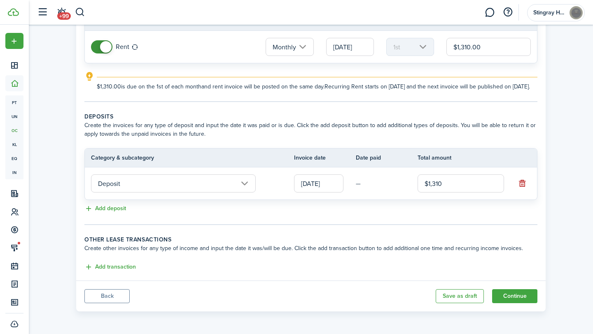
scroll to position [98, 0]
type input "$1,310.00"
click at [519, 295] on button "Continue" at bounding box center [514, 296] width 45 height 14
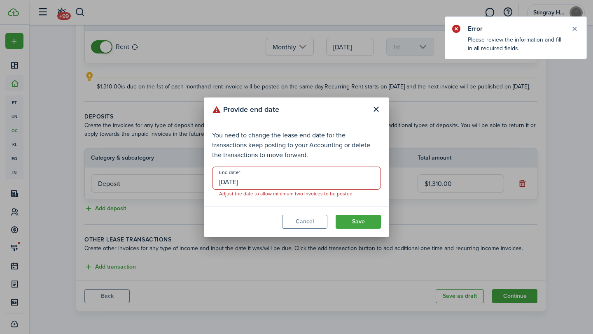
click at [264, 179] on input "[DATE]" at bounding box center [296, 178] width 169 height 23
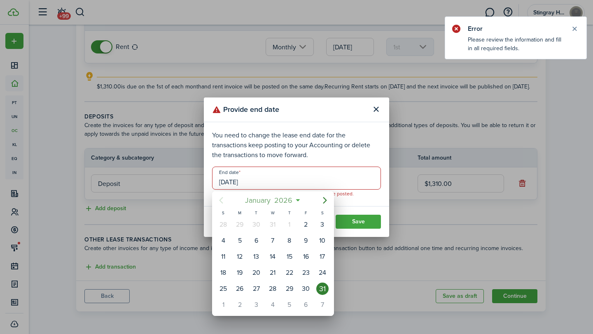
click at [295, 200] on mbsc-button "[DATE]" at bounding box center [269, 200] width 58 height 15
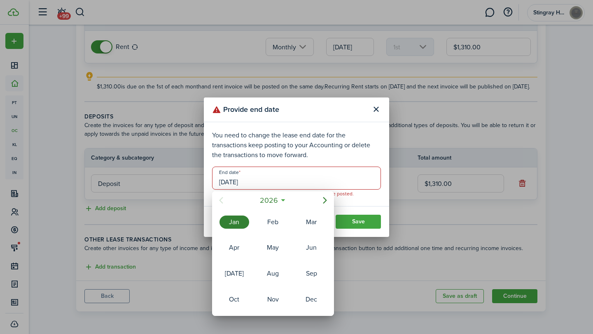
click at [282, 199] on icon at bounding box center [283, 200] width 9 height 8
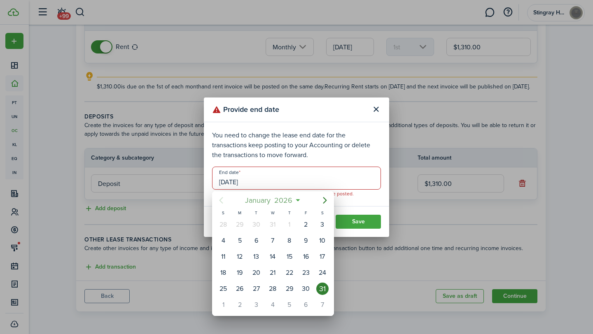
click at [282, 199] on span "2026" at bounding box center [283, 200] width 22 height 15
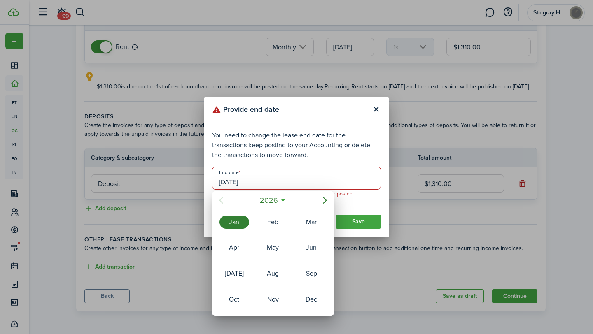
click at [219, 201] on icon "Previous page" at bounding box center [221, 200] width 10 height 10
click at [240, 221] on div "Jan" at bounding box center [234, 222] width 30 height 13
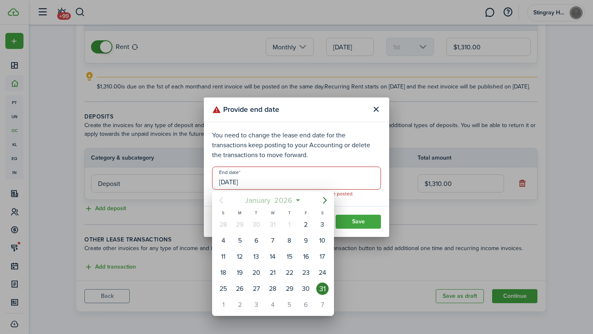
click at [297, 202] on mbsc-button "[DATE]" at bounding box center [269, 200] width 58 height 15
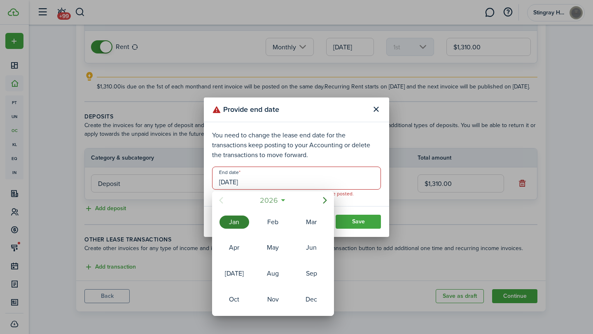
click at [281, 200] on mbsc-button "2026" at bounding box center [268, 200] width 28 height 15
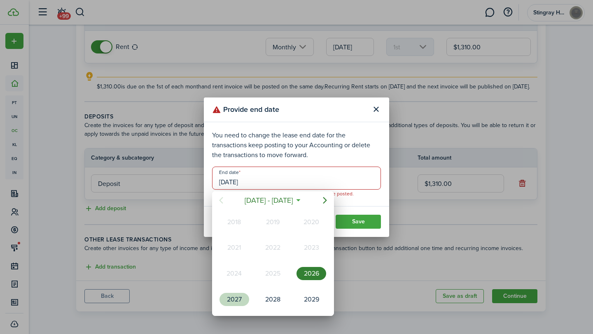
click at [236, 298] on div "2027" at bounding box center [234, 299] width 30 height 13
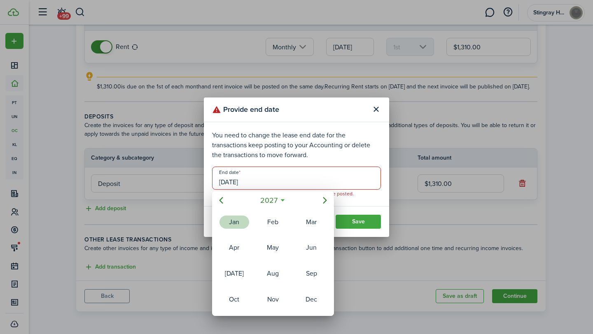
click at [238, 218] on div "Jan" at bounding box center [234, 222] width 30 height 13
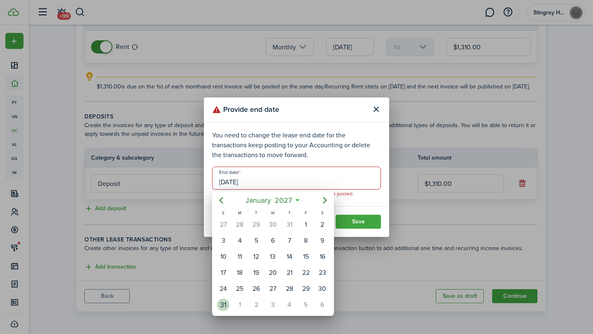
click at [225, 302] on div "31" at bounding box center [223, 305] width 12 height 12
type input "[DATE]"
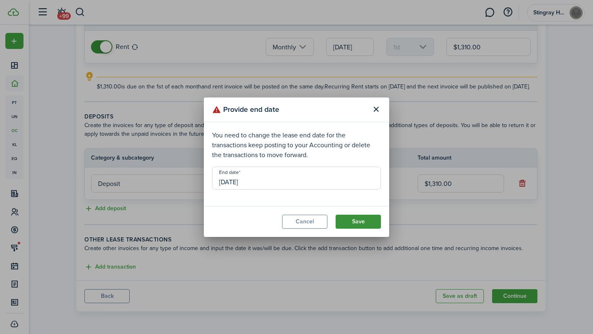
click at [354, 221] on button "Save" at bounding box center [357, 222] width 45 height 14
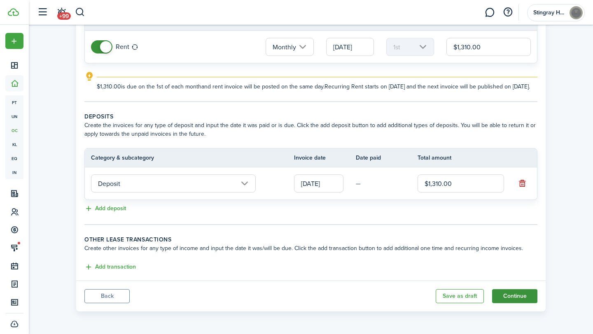
click at [514, 300] on button "Continue" at bounding box center [514, 296] width 45 height 14
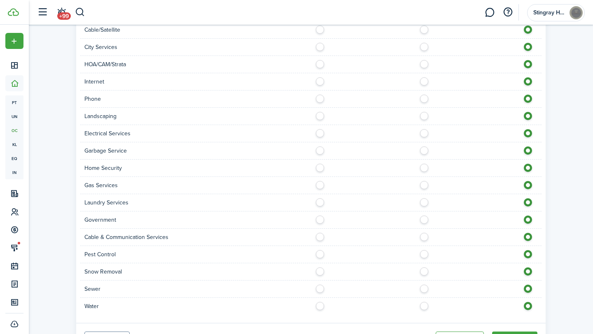
scroll to position [541, 0]
click at [424, 301] on label at bounding box center [426, 303] width 14 height 4
radio input "true"
click at [424, 284] on div at bounding box center [426, 288] width 230 height 9
click at [319, 266] on label at bounding box center [322, 268] width 14 height 4
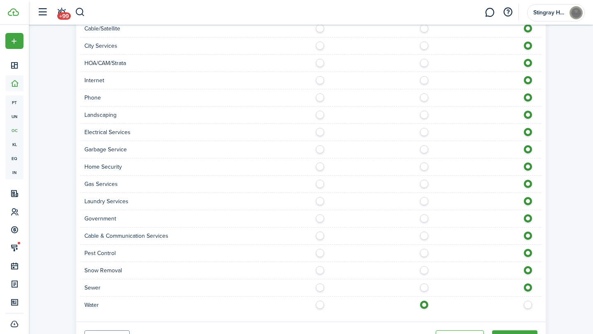
radio input "true"
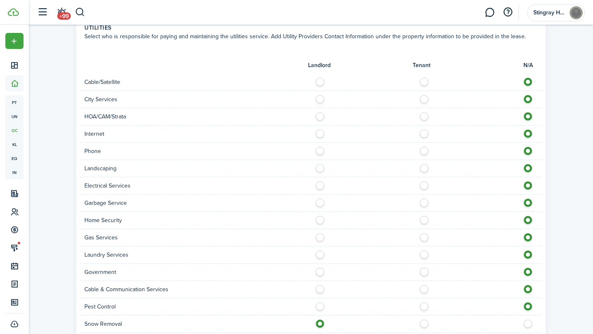
scroll to position [485, 0]
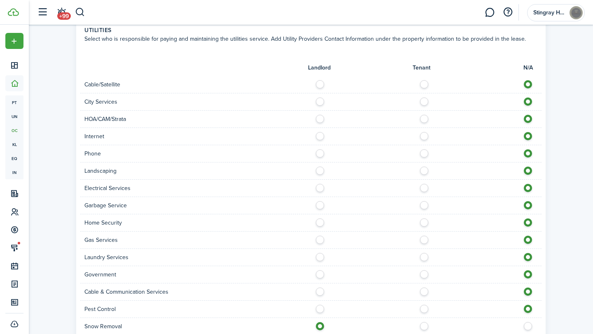
click at [321, 201] on label at bounding box center [322, 203] width 14 height 4
radio input "true"
click at [318, 167] on label at bounding box center [322, 169] width 14 height 4
radio input "true"
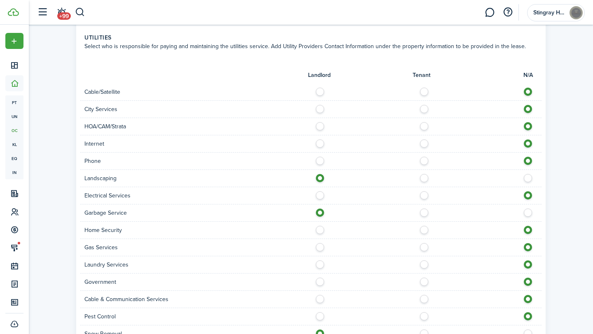
scroll to position [476, 0]
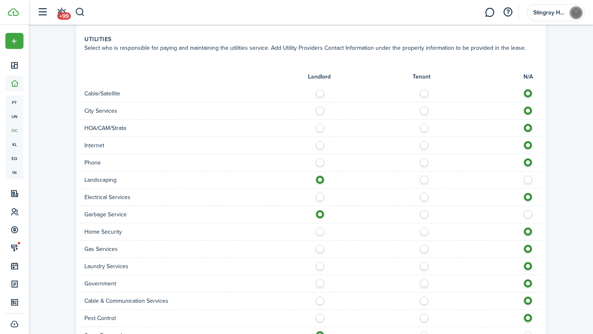
click at [425, 141] on label at bounding box center [426, 143] width 14 height 4
radio input "true"
click at [423, 193] on label at bounding box center [426, 195] width 14 height 4
radio input "true"
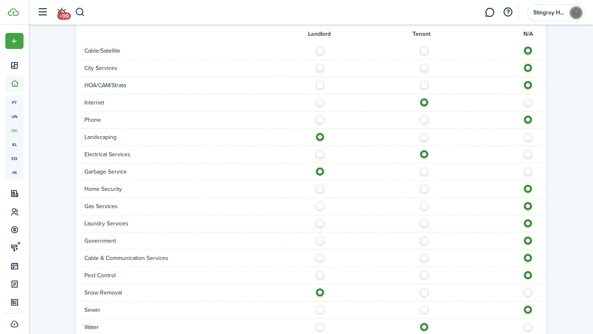
scroll to position [523, 0]
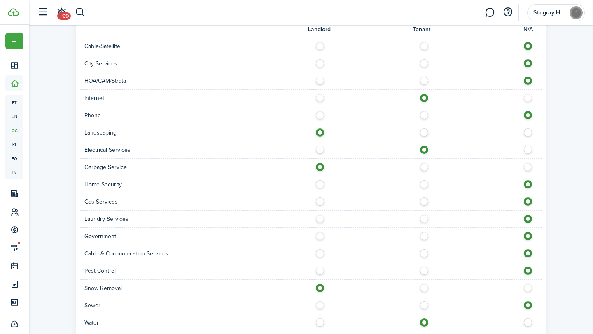
click at [425, 198] on label at bounding box center [426, 200] width 14 height 4
radio input "true"
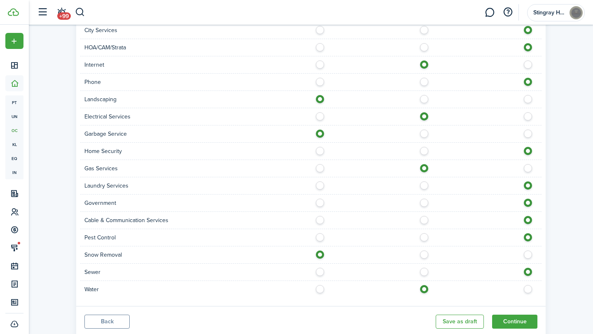
scroll to position [573, 0]
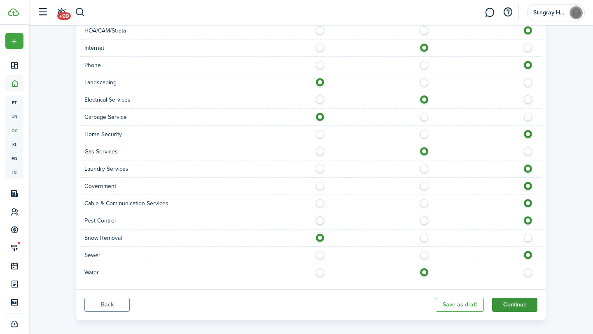
click at [525, 299] on button "Continue" at bounding box center [514, 305] width 45 height 14
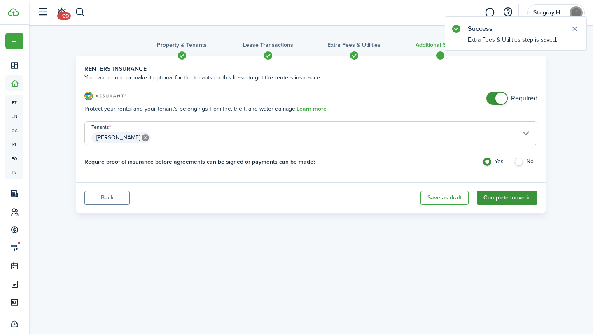
click at [503, 198] on button "Complete move in" at bounding box center [506, 198] width 60 height 14
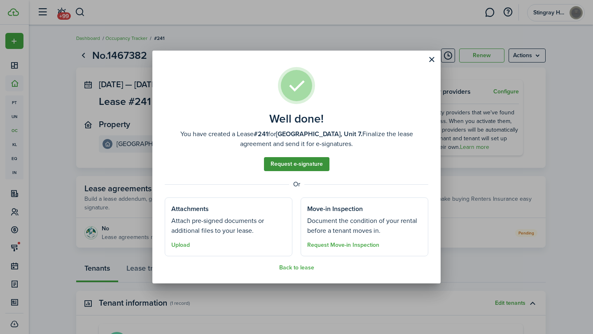
click at [307, 163] on link "Request e-signature" at bounding box center [296, 164] width 65 height 14
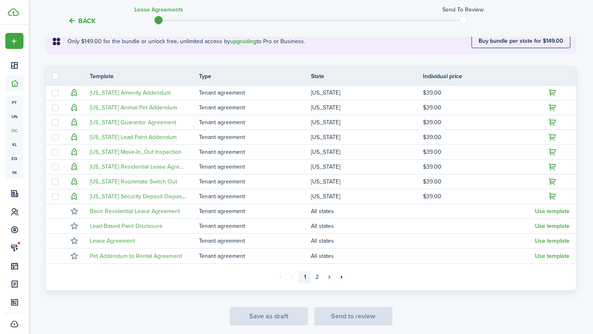
scroll to position [158, 0]
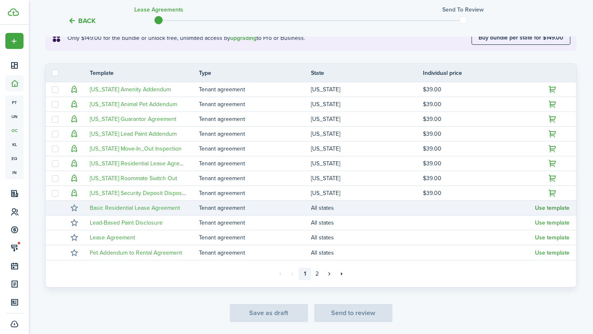
click at [549, 206] on button "Use template" at bounding box center [552, 208] width 35 height 7
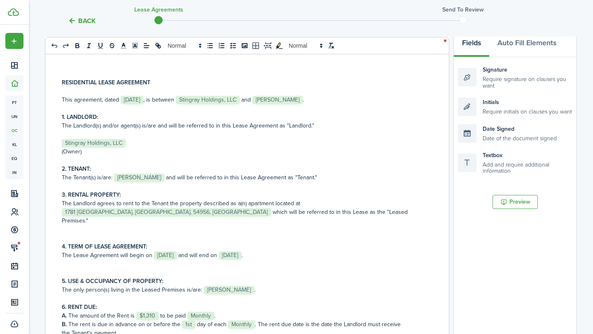
scroll to position [126, 0]
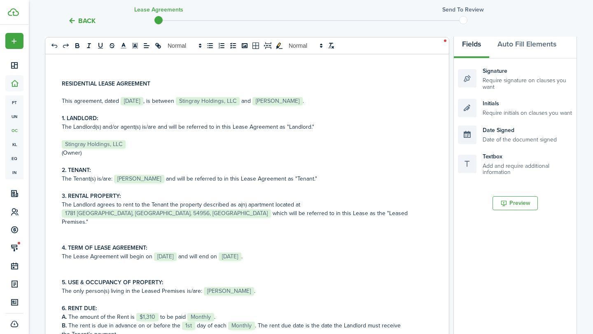
click at [233, 101] on span "Stingray Holdings, LLC" at bounding box center [208, 101] width 64 height 8
click at [127, 102] on span "[DATE]" at bounding box center [132, 101] width 23 height 8
click at [103, 143] on span "Stingray Holdings, LLC" at bounding box center [94, 144] width 64 height 8
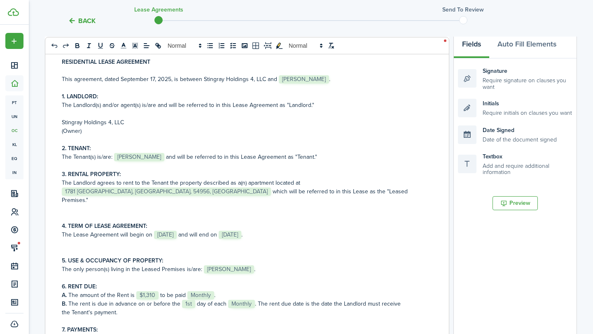
scroll to position [23, 0]
click at [425, 183] on p "The Landlord agrees to rent to the Tenant the property described as a(n) apartm…" at bounding box center [244, 191] width 364 height 26
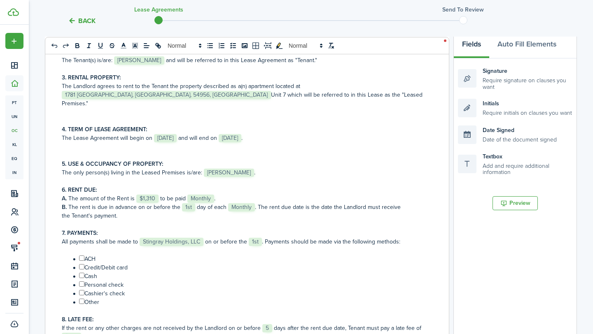
scroll to position [123, 0]
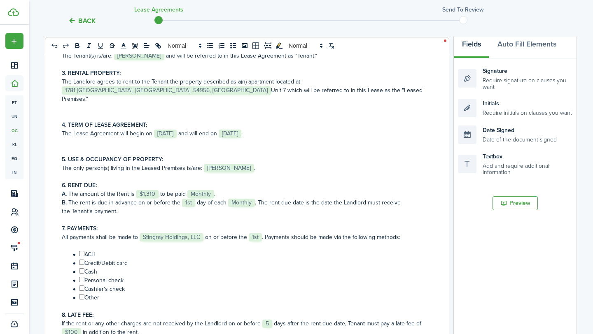
click at [186, 233] on span "Stingray Holdings, LLC" at bounding box center [171, 237] width 64 height 8
click at [83, 251] on input "﻿ ﻿" at bounding box center [81, 253] width 5 height 5
checkbox input "true"
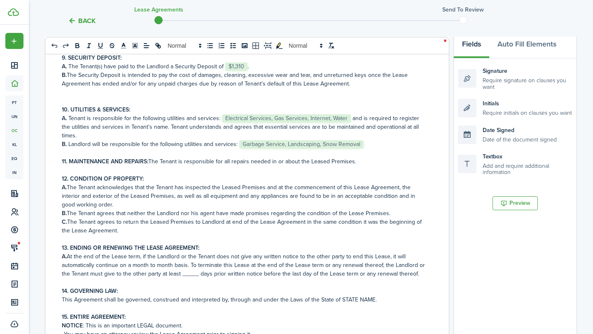
scroll to position [416, 0]
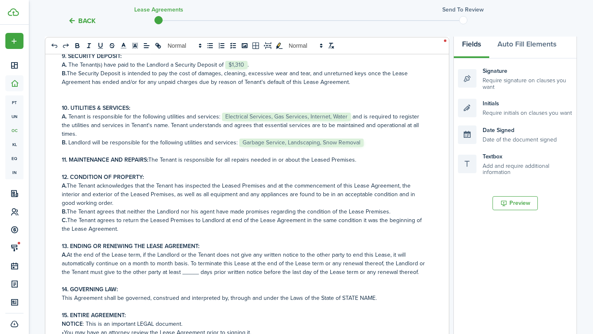
drag, startPoint x: 418, startPoint y: 256, endPoint x: 53, endPoint y: 239, distance: 365.4
click at [53, 239] on div "RESIDENTIAL LEASE AGREEMENT This agreement, dated ﻿[DATE], is between ﻿Stingray…" at bounding box center [243, 212] width 397 height 323
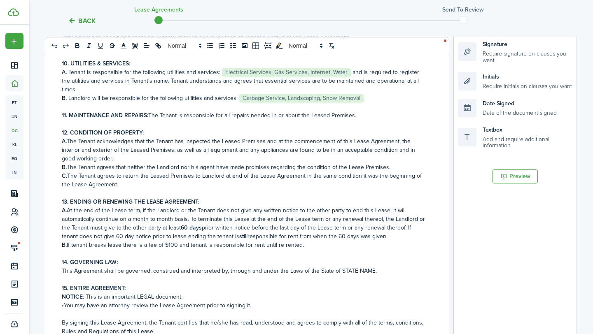
scroll to position [435, 0]
drag, startPoint x: 370, startPoint y: 253, endPoint x: 338, endPoint y: 250, distance: 32.3
click at [338, 266] on p "This Agreement shall be governed, construed and interpreted by, through and und…" at bounding box center [244, 270] width 364 height 9
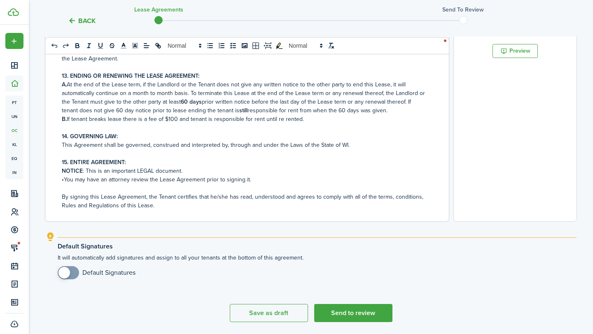
scroll to position [306, 0]
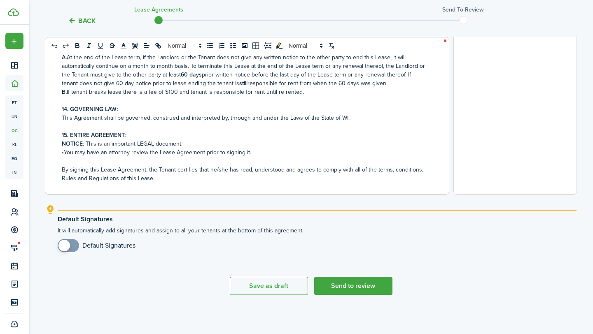
checkbox input "true"
click at [72, 245] on span at bounding box center [68, 245] width 8 height 13
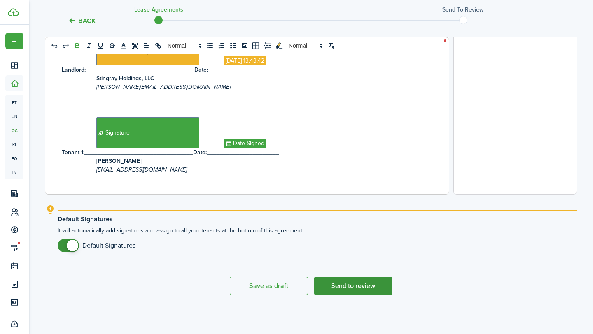
click at [348, 284] on button "Send to review" at bounding box center [353, 286] width 78 height 18
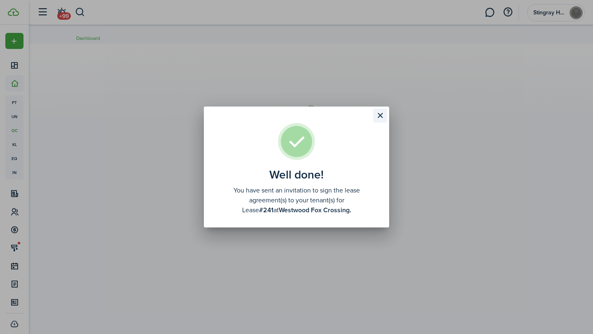
click at [381, 112] on button "Close modal" at bounding box center [380, 116] width 14 height 14
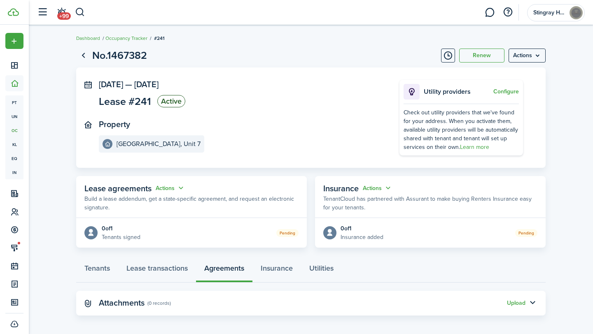
scroll to position [4, 0]
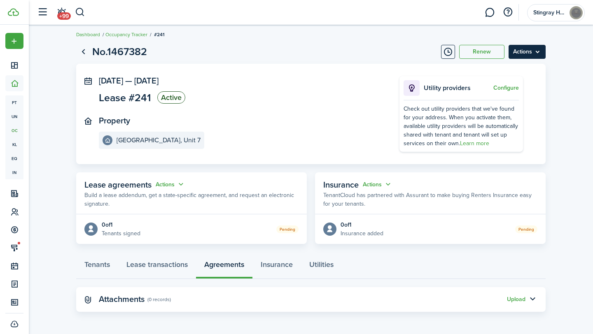
click at [538, 49] on menu-btn "Actions" at bounding box center [526, 52] width 37 height 14
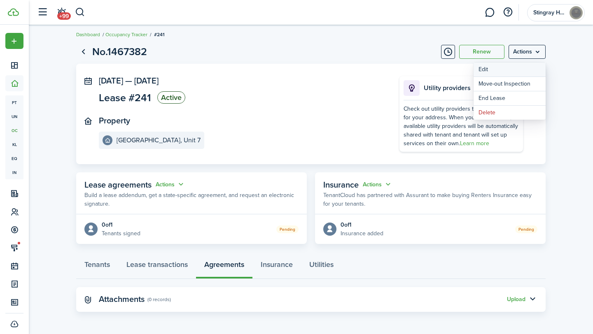
click at [509, 67] on button "Edit" at bounding box center [509, 70] width 72 height 14
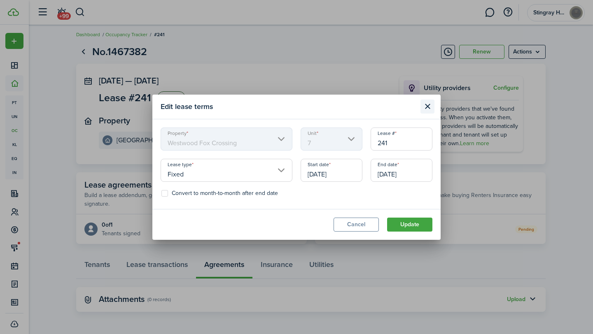
click at [426, 105] on button "Close modal" at bounding box center [427, 107] width 14 height 14
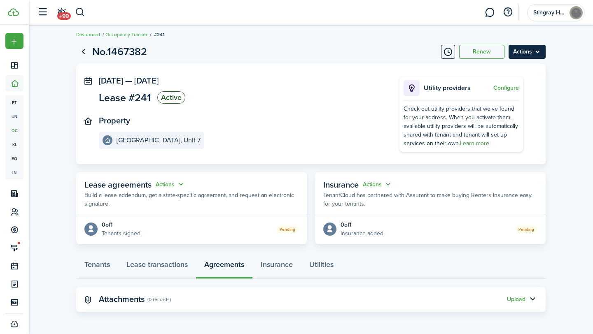
click at [539, 52] on menu-btn "Actions" at bounding box center [526, 52] width 37 height 14
click at [314, 118] on panel-main-section "Property [GEOGRAPHIC_DATA], Unit 7" at bounding box center [237, 132] width 276 height 33
click at [321, 263] on link "Utilities" at bounding box center [321, 266] width 41 height 25
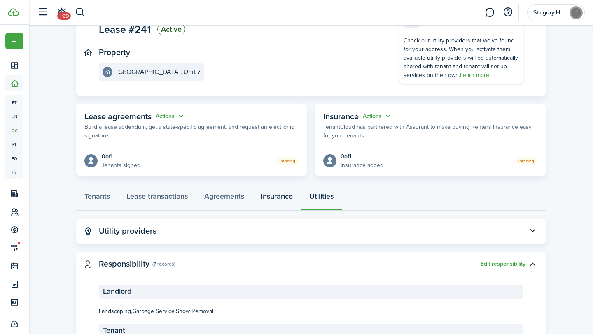
scroll to position [127, 0]
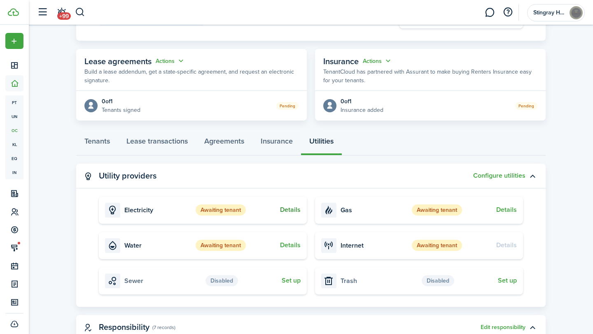
click at [289, 209] on button "Details" at bounding box center [290, 209] width 21 height 7
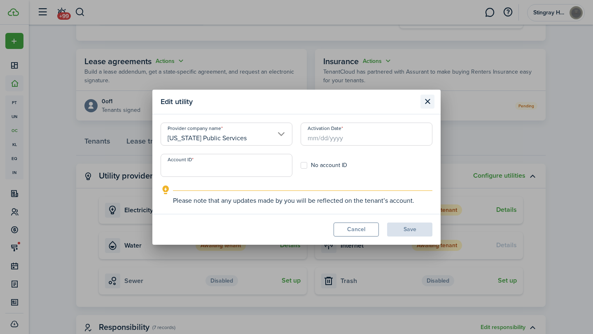
click at [426, 103] on button "Close modal" at bounding box center [427, 102] width 14 height 14
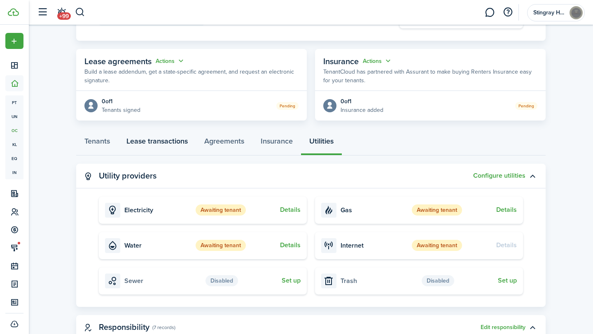
click at [182, 139] on link "Lease transactions" at bounding box center [157, 143] width 78 height 25
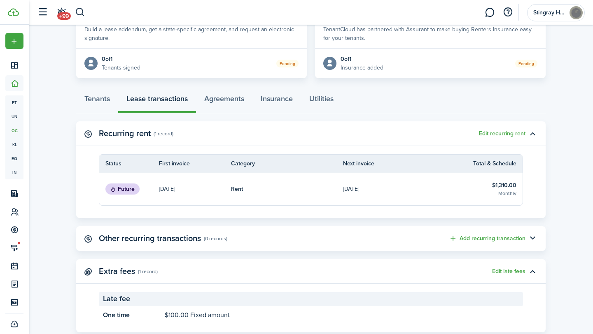
scroll to position [174, 0]
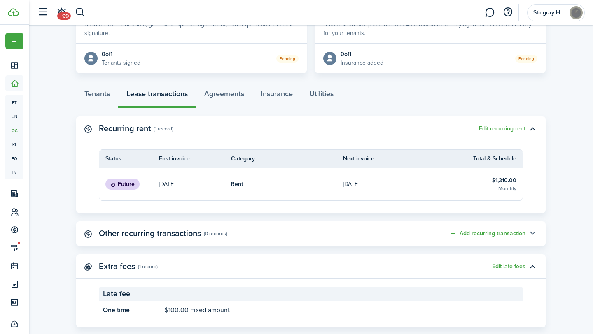
click at [533, 232] on button "button" at bounding box center [532, 234] width 14 height 14
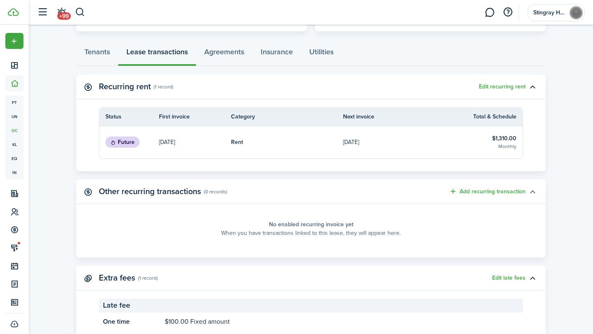
scroll to position [216, 0]
click at [469, 191] on button "Add recurring transaction" at bounding box center [487, 192] width 77 height 9
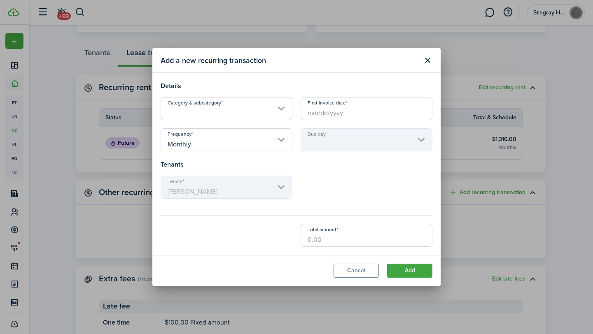
click at [284, 106] on input "Category & subcategory" at bounding box center [226, 108] width 132 height 23
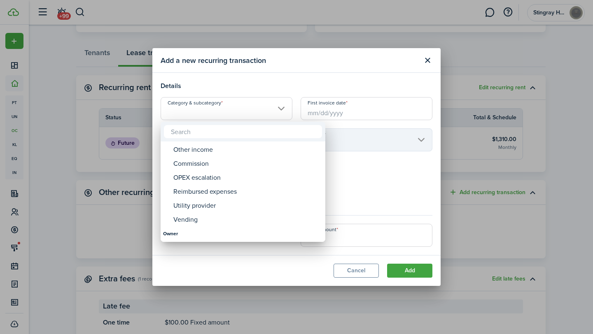
click at [416, 183] on div at bounding box center [296, 167] width 724 height 466
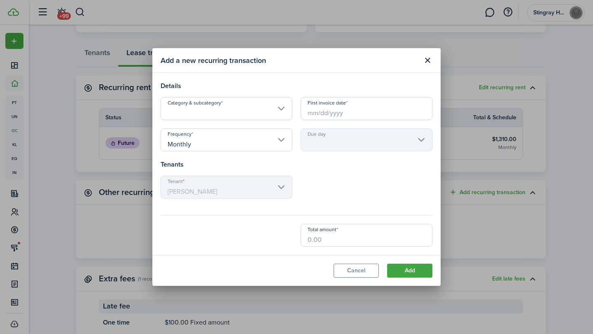
click at [286, 108] on input "Category & subcategory" at bounding box center [226, 108] width 132 height 23
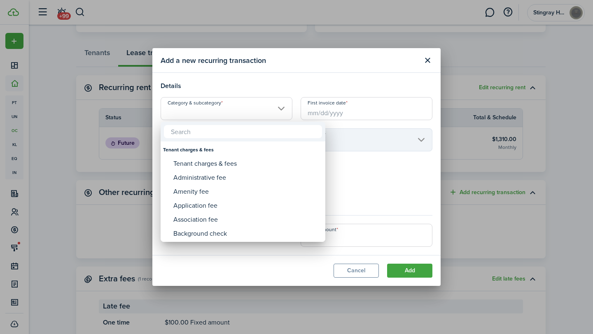
click at [286, 108] on div at bounding box center [296, 167] width 724 height 466
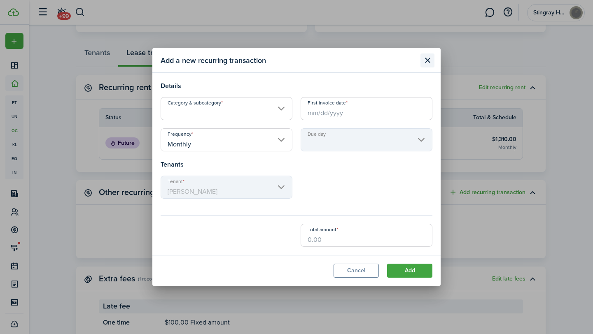
click at [427, 59] on button "Close modal" at bounding box center [427, 60] width 14 height 14
